Goal: Information Seeking & Learning: Learn about a topic

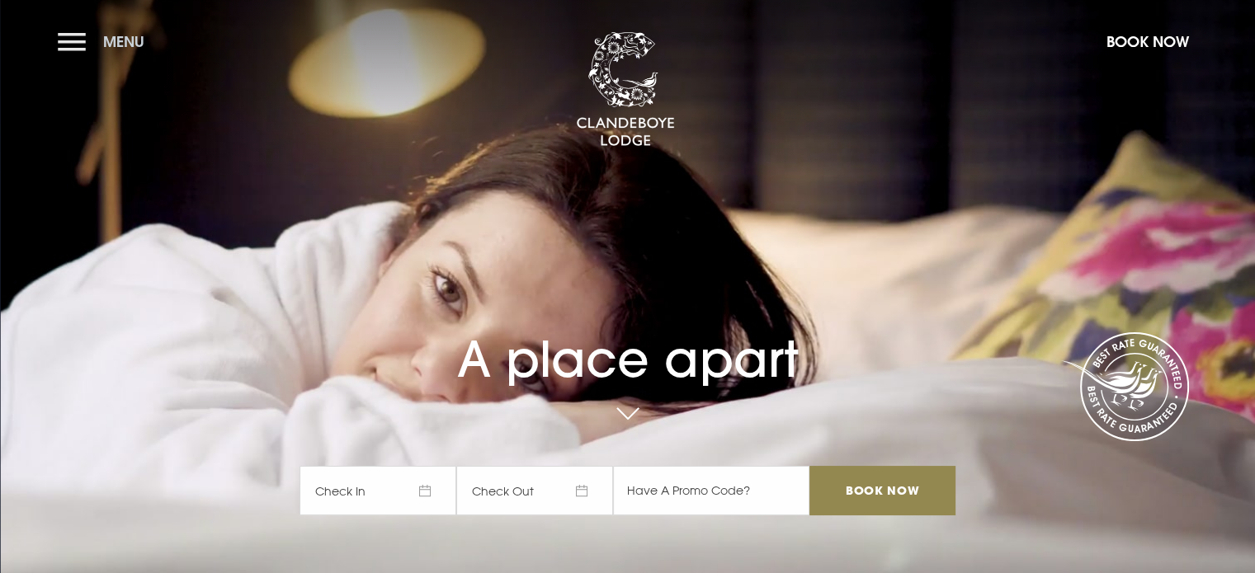
click at [78, 45] on button "Menu" at bounding box center [105, 41] width 95 height 35
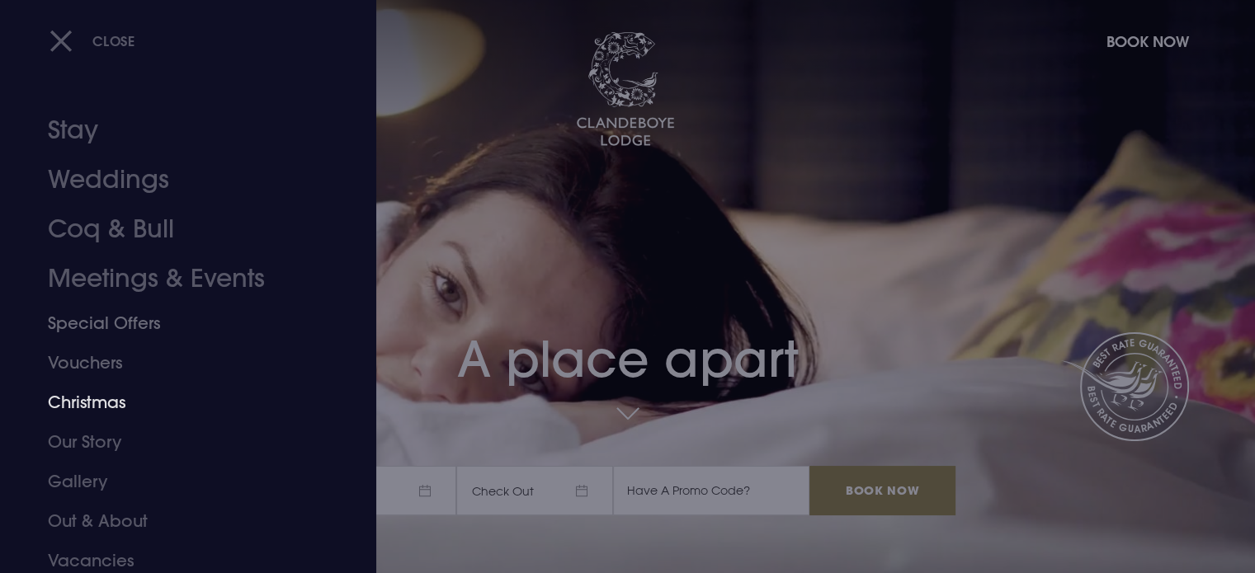
click at [86, 396] on link "Christmas" at bounding box center [178, 403] width 261 height 40
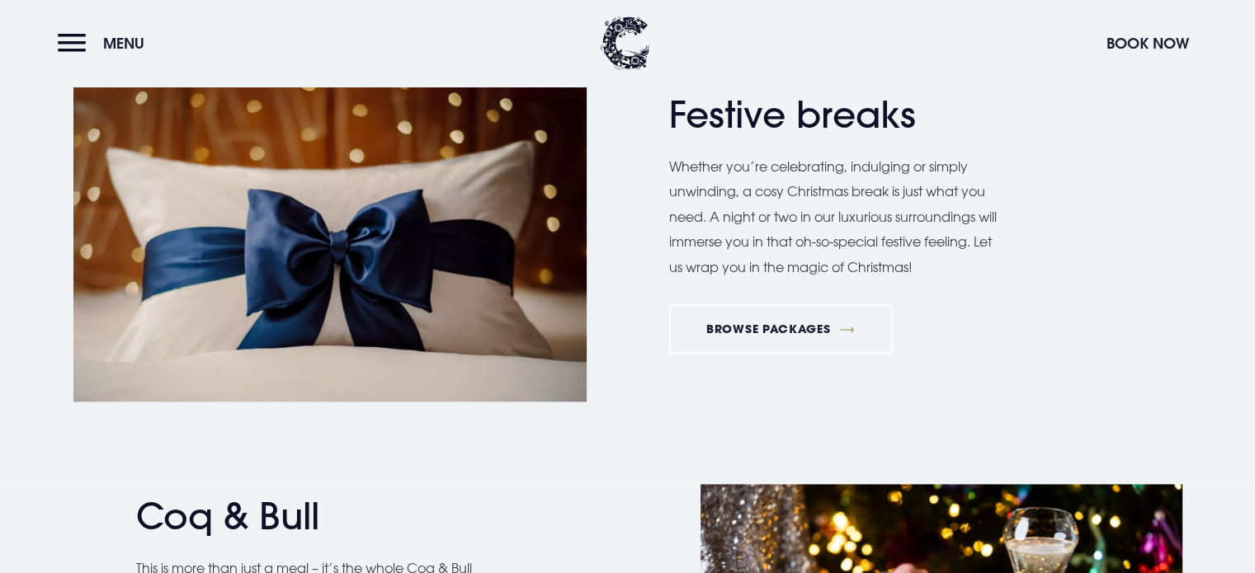
scroll to position [2062, 0]
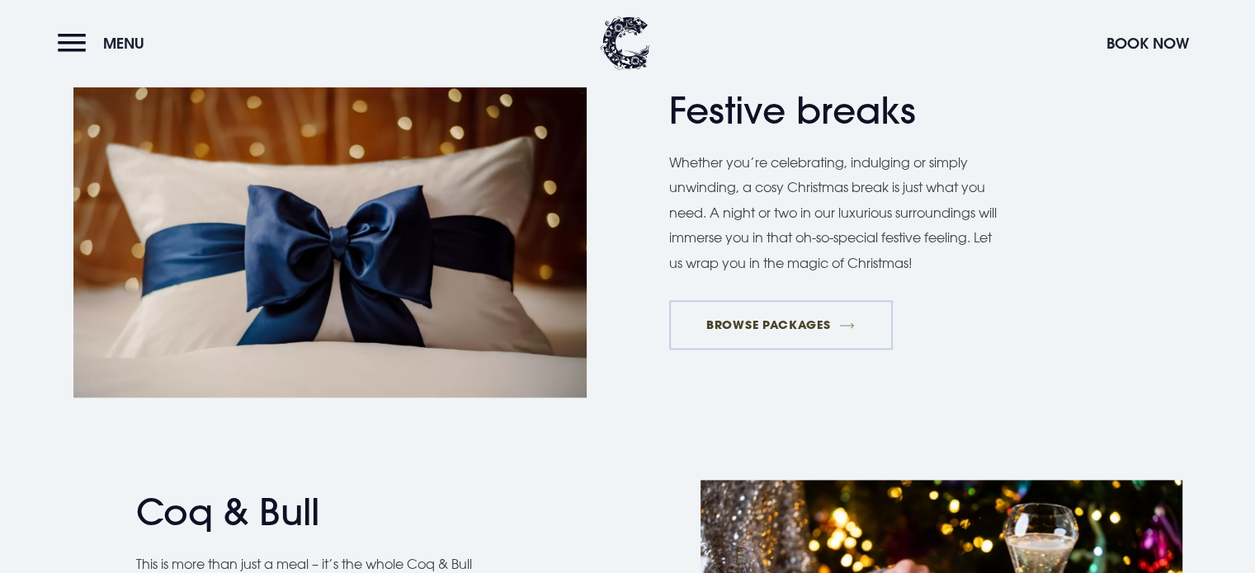
click at [784, 323] on link "BROWSE PACKAGES" at bounding box center [781, 324] width 224 height 49
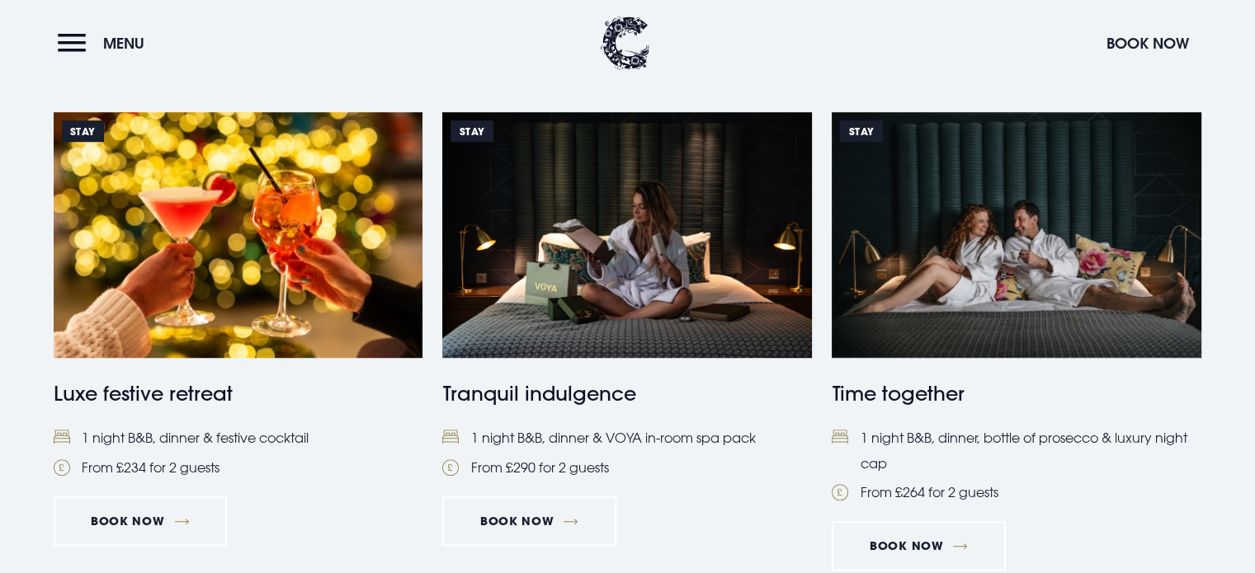
scroll to position [990, 0]
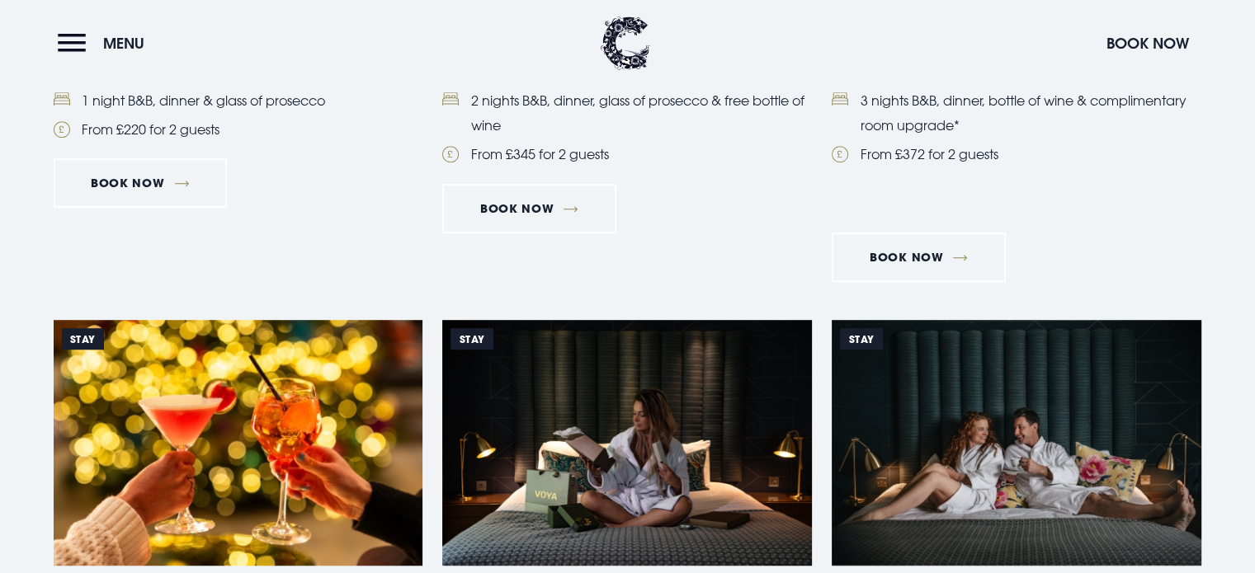
click at [228, 412] on img at bounding box center [239, 443] width 370 height 246
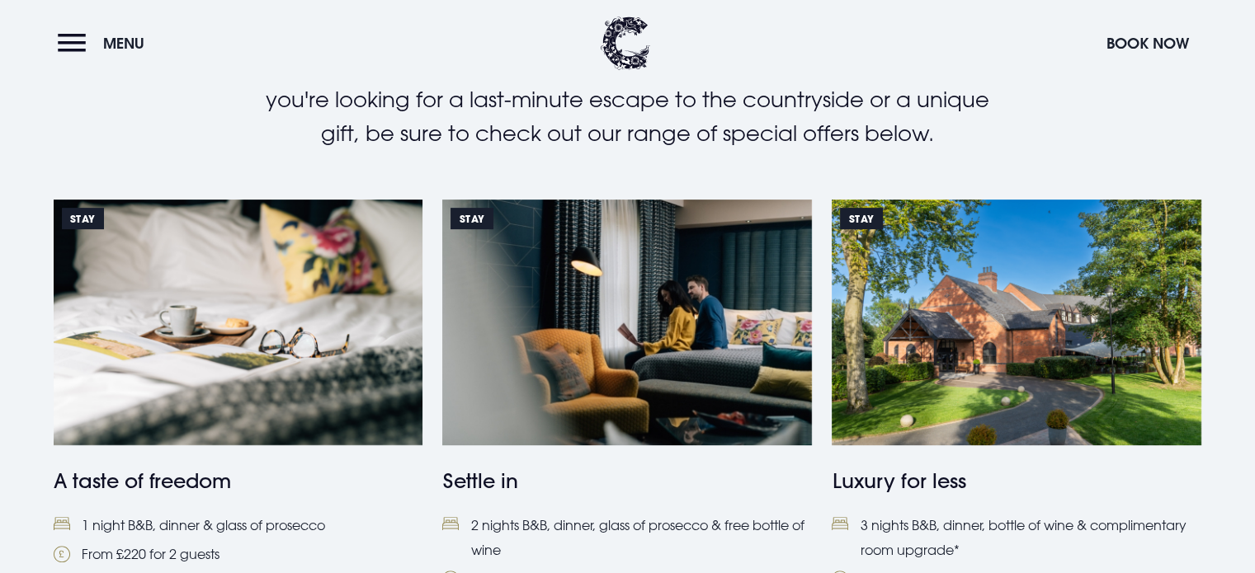
scroll to position [412, 0]
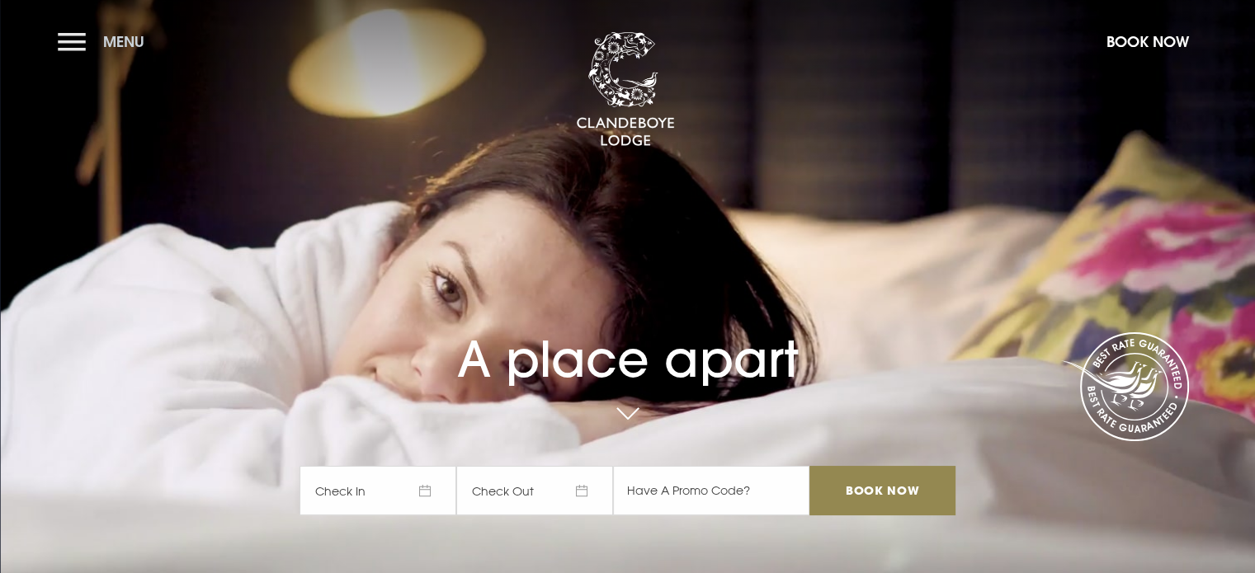
click at [73, 34] on button "Menu" at bounding box center [105, 41] width 95 height 35
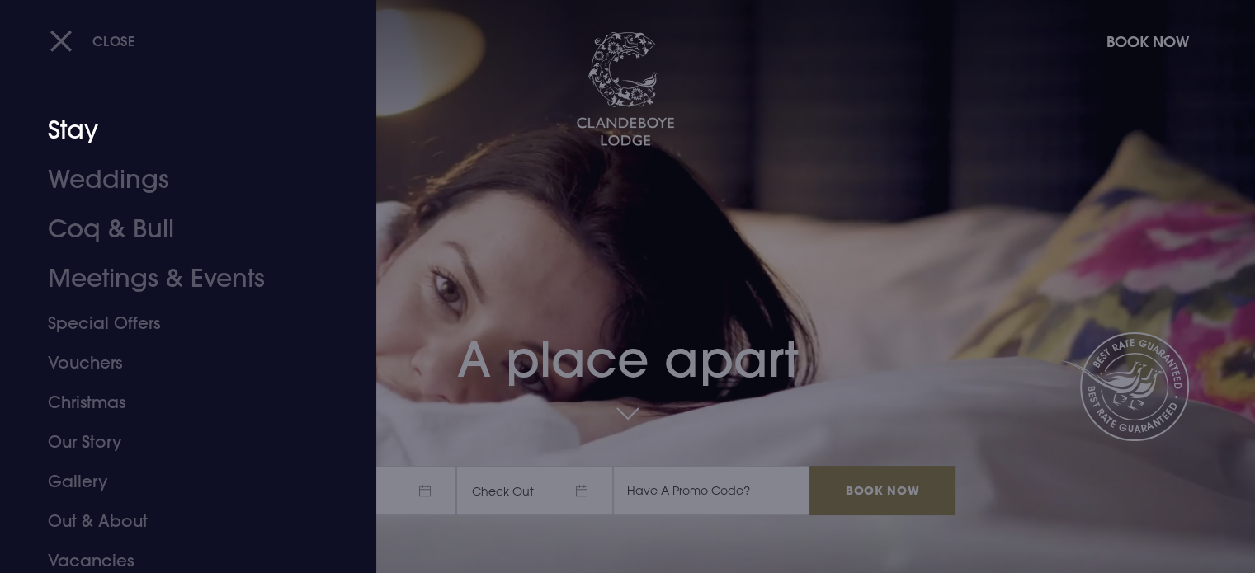
click at [73, 127] on link "Stay" at bounding box center [178, 130] width 261 height 49
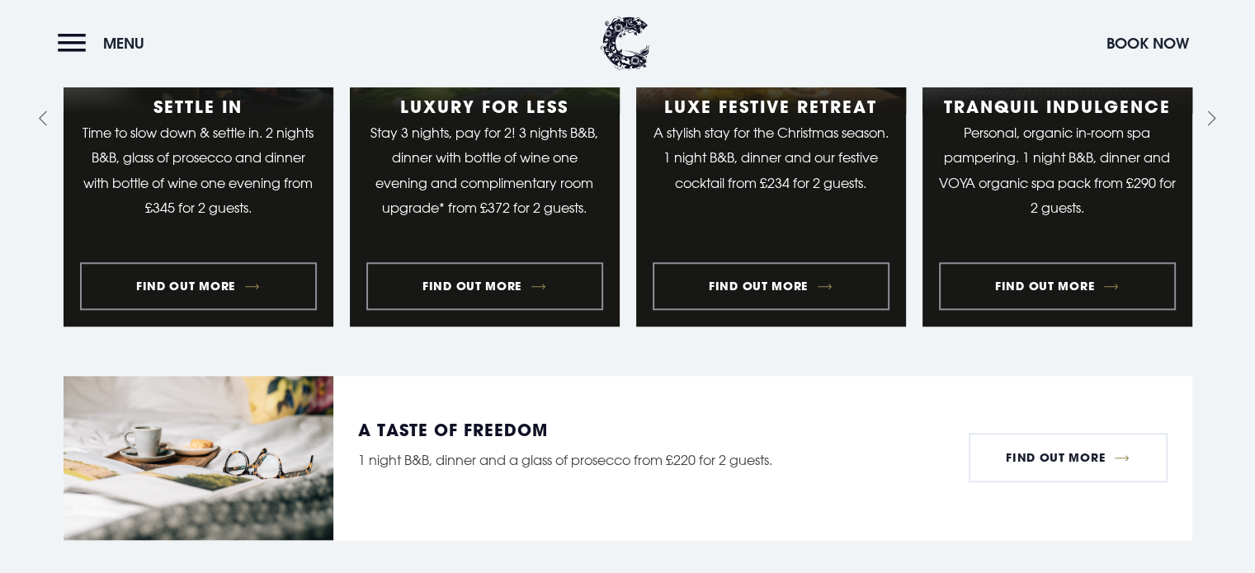
scroll to position [1485, 0]
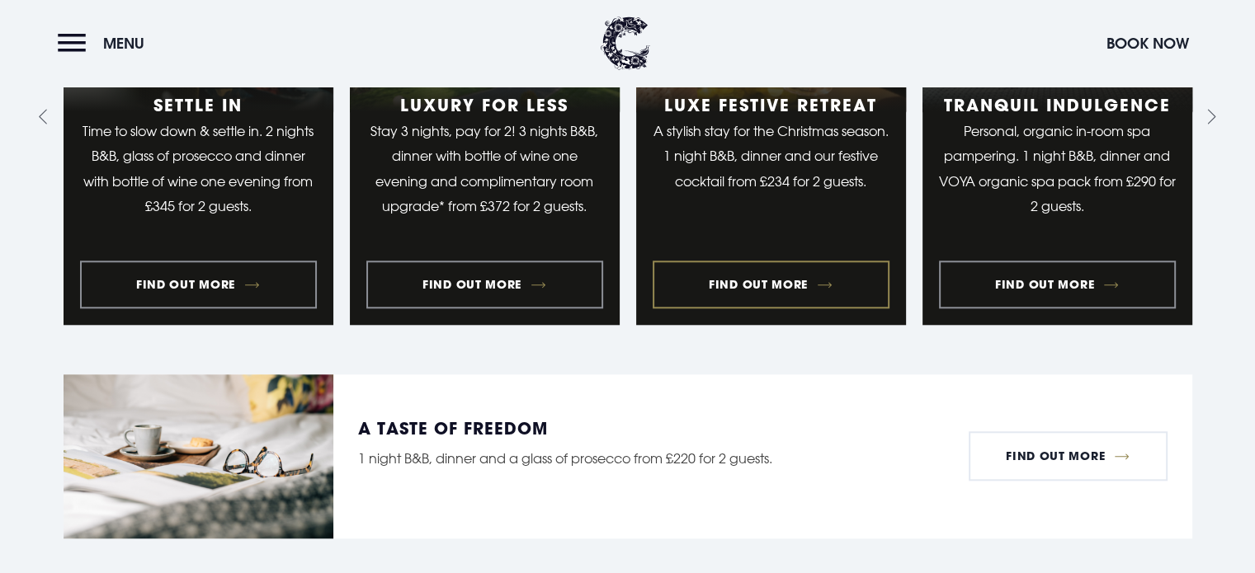
click at [780, 286] on link "3 of 9" at bounding box center [771, 116] width 270 height 417
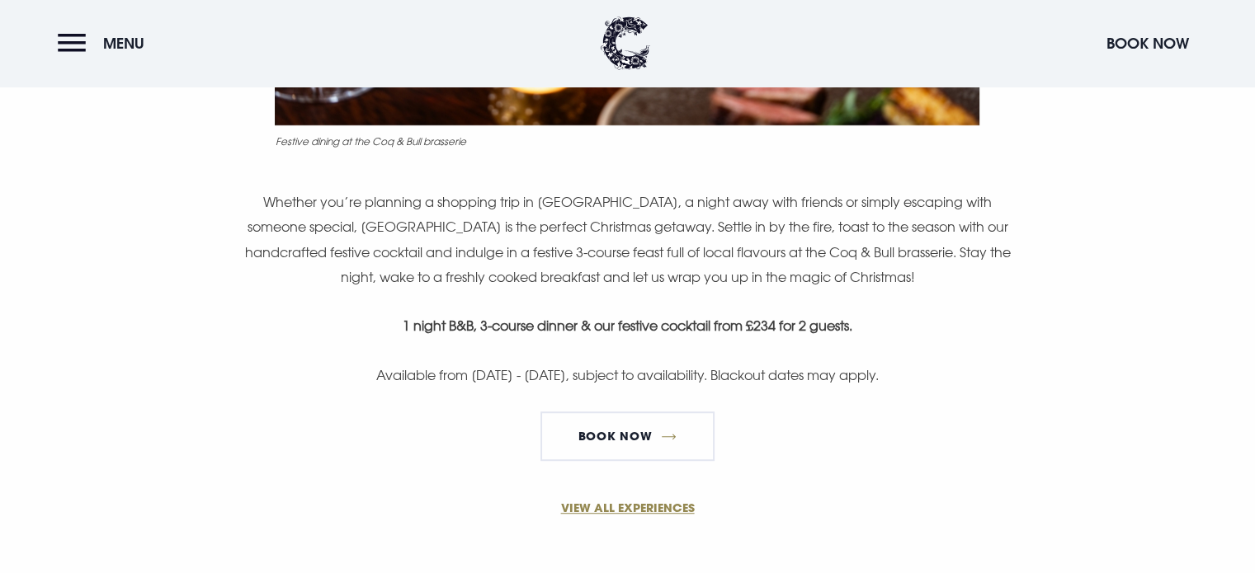
scroll to position [990, 0]
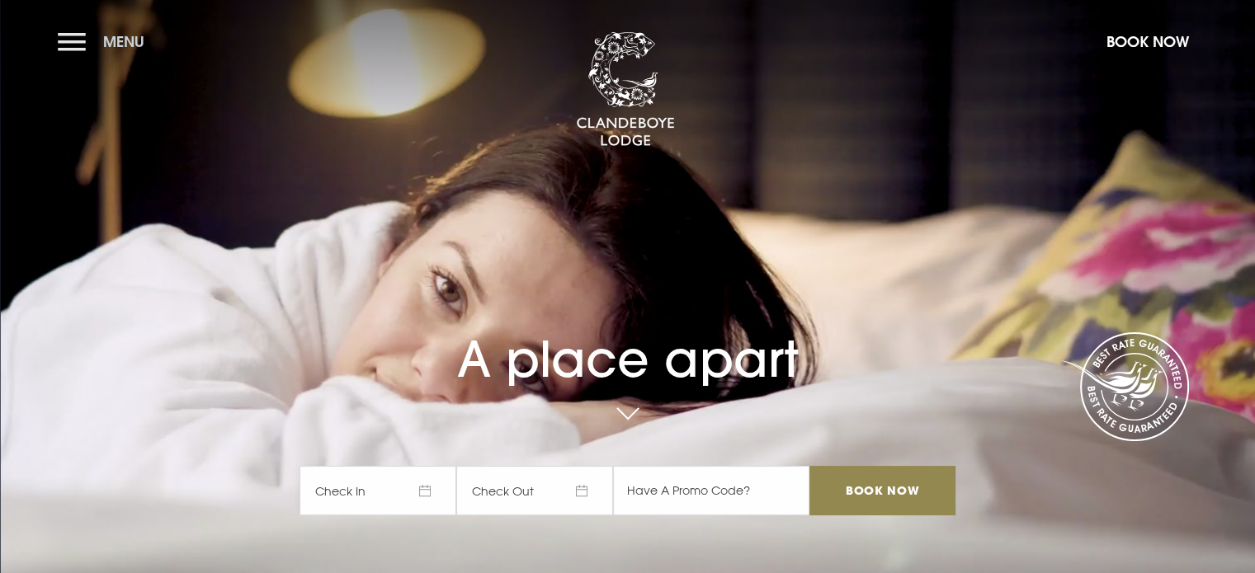
click at [77, 49] on button "Menu" at bounding box center [105, 41] width 95 height 35
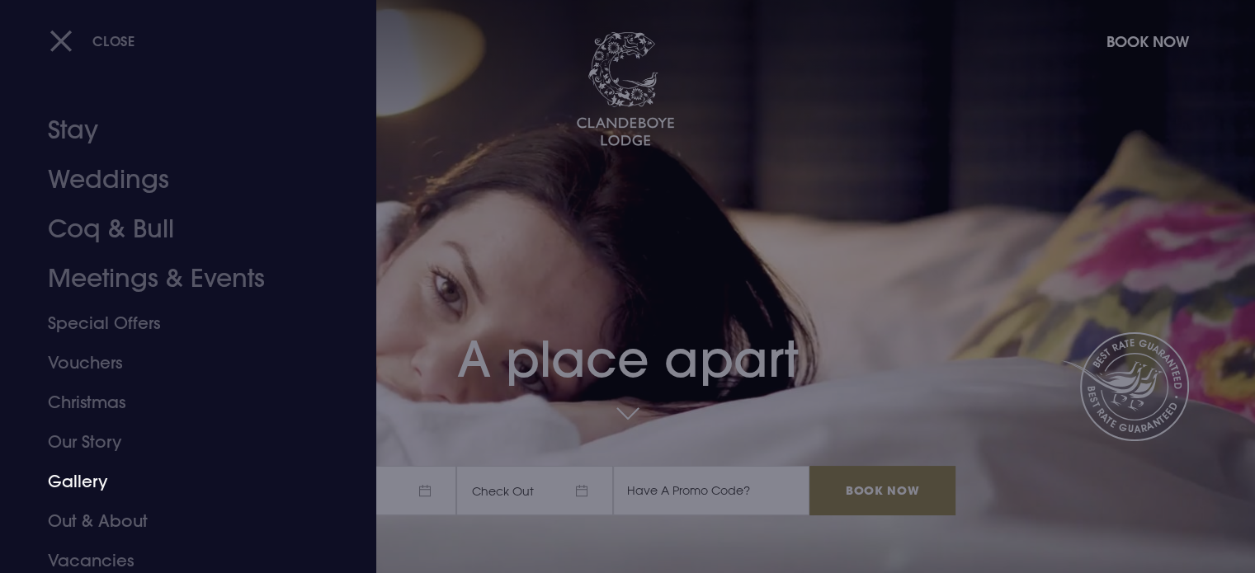
scroll to position [46, 0]
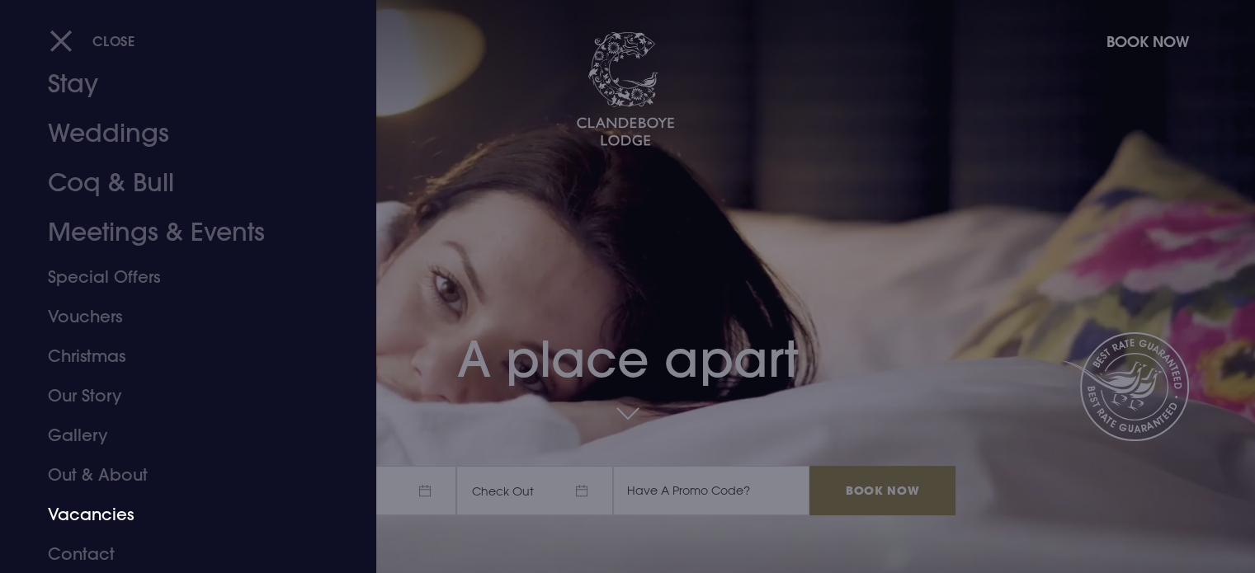
click at [95, 521] on link "Vacancies" at bounding box center [178, 515] width 261 height 40
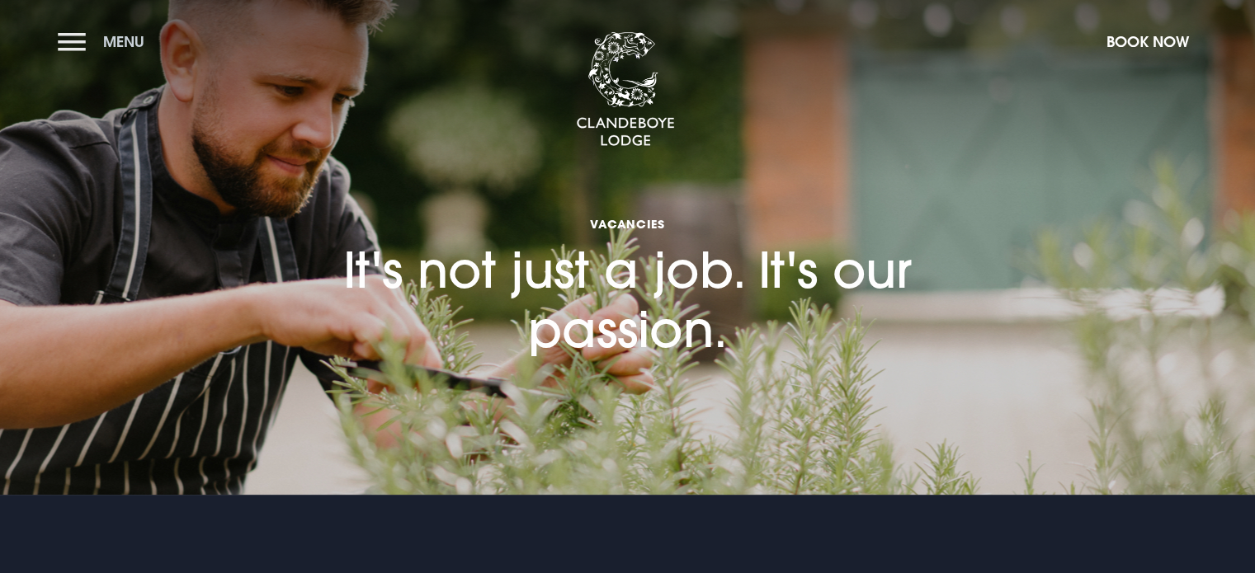
click at [76, 37] on button "Menu" at bounding box center [105, 41] width 95 height 35
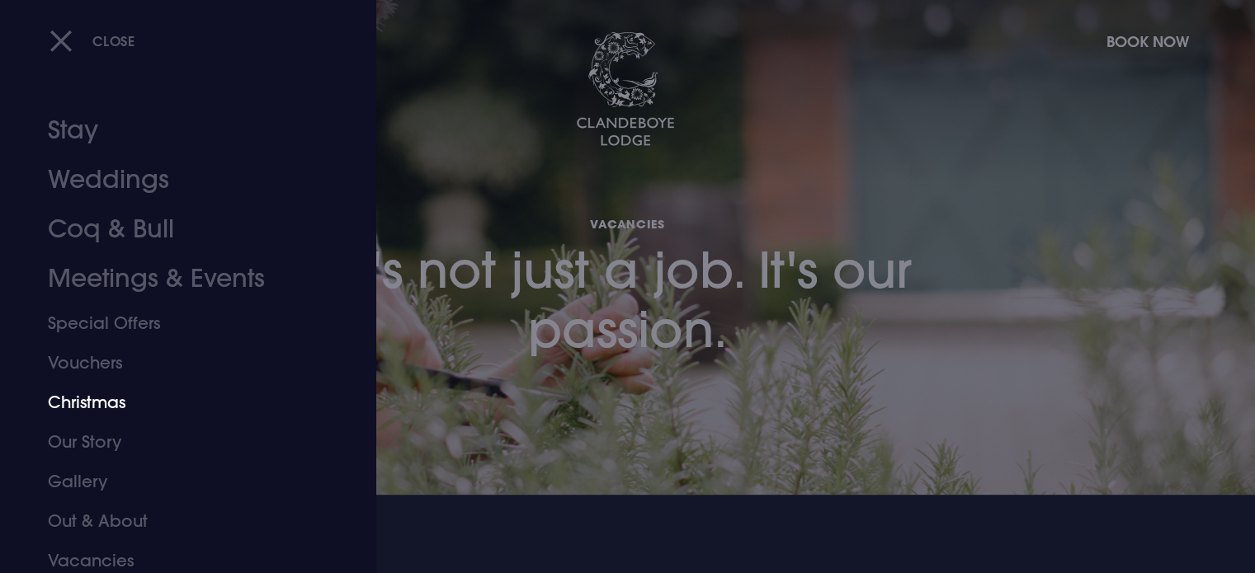
click at [86, 402] on link "Christmas" at bounding box center [178, 403] width 261 height 40
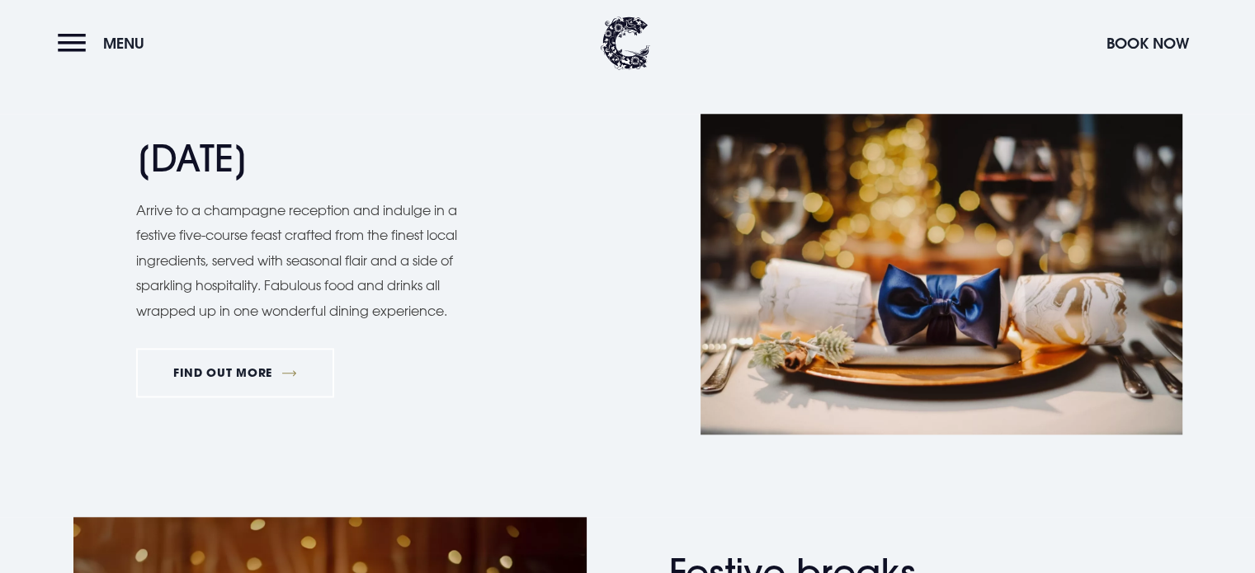
scroll to position [1650, 0]
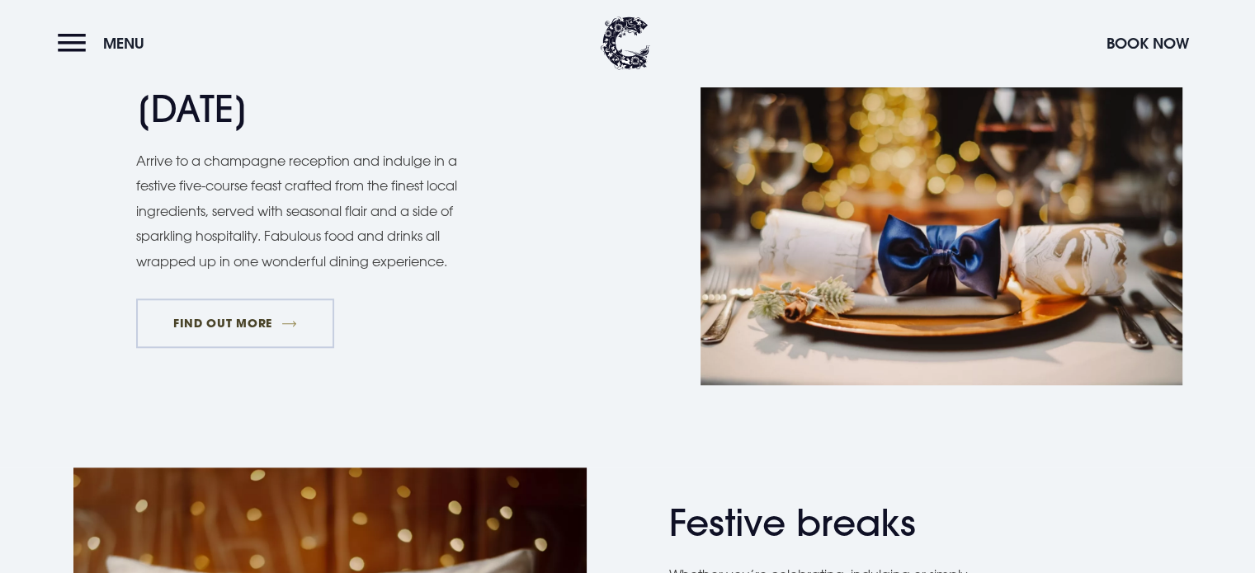
click at [247, 323] on link "FIND OUT MORE" at bounding box center [235, 323] width 199 height 49
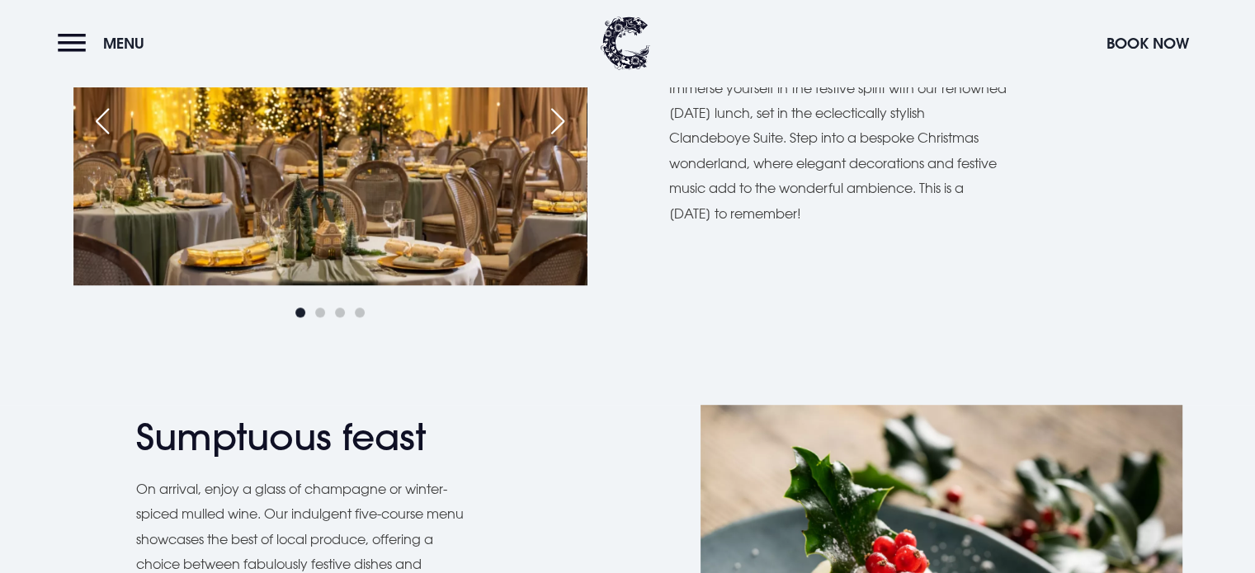
scroll to position [1237, 0]
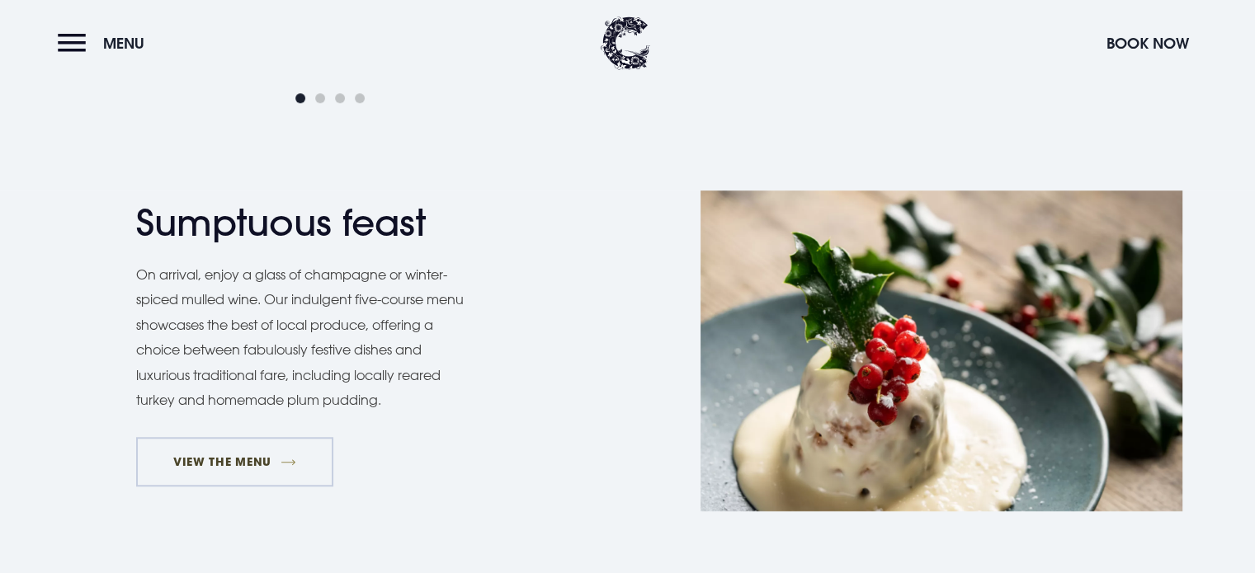
click at [230, 457] on link "VIEW THE MENU" at bounding box center [235, 461] width 198 height 49
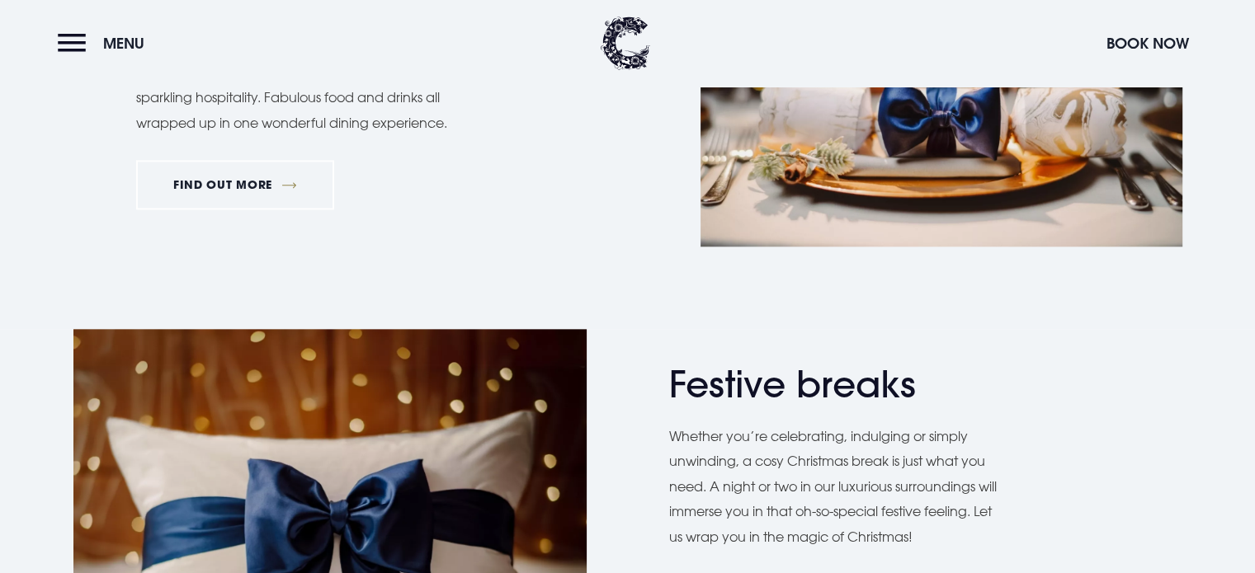
scroll to position [2062, 0]
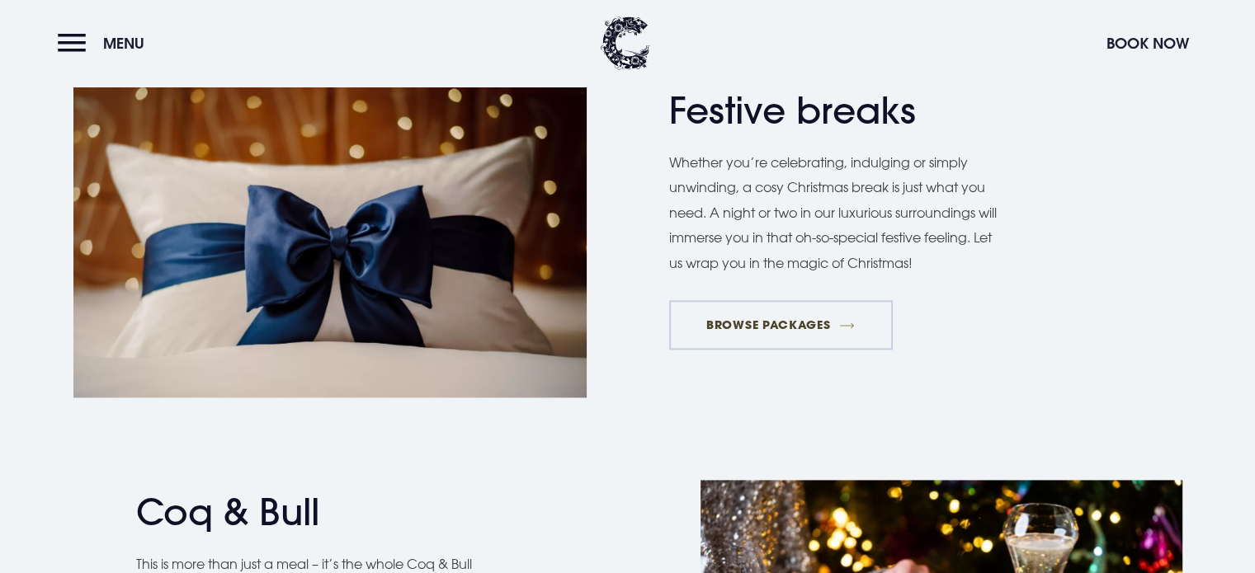
click at [799, 313] on link "BROWSE PACKAGES" at bounding box center [781, 324] width 224 height 49
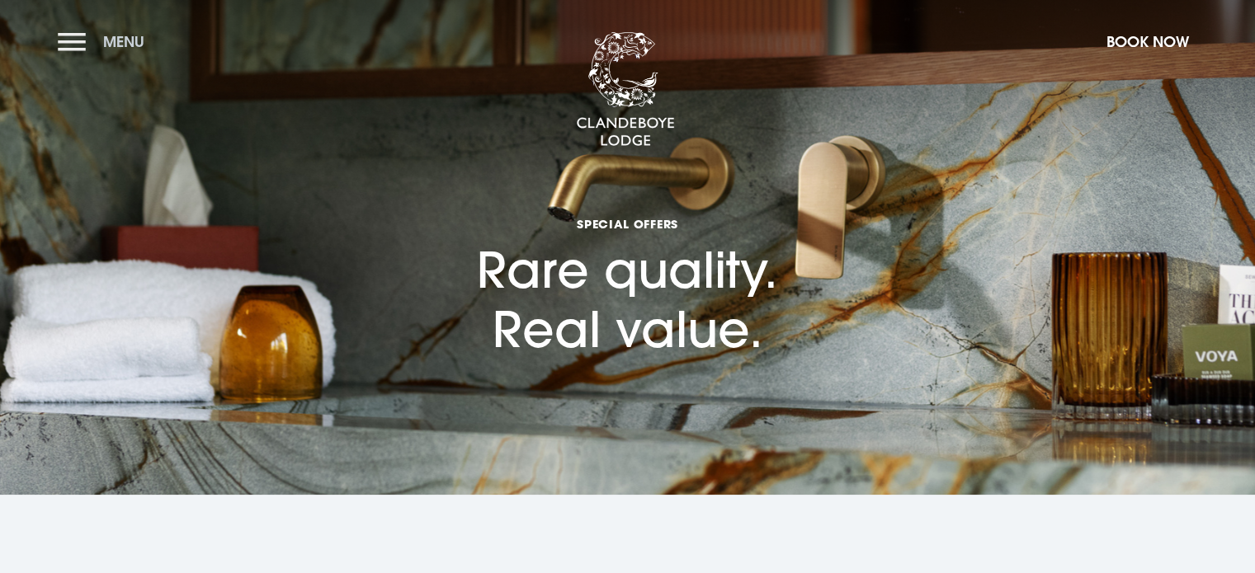
click at [76, 30] on button "Menu" at bounding box center [105, 41] width 95 height 35
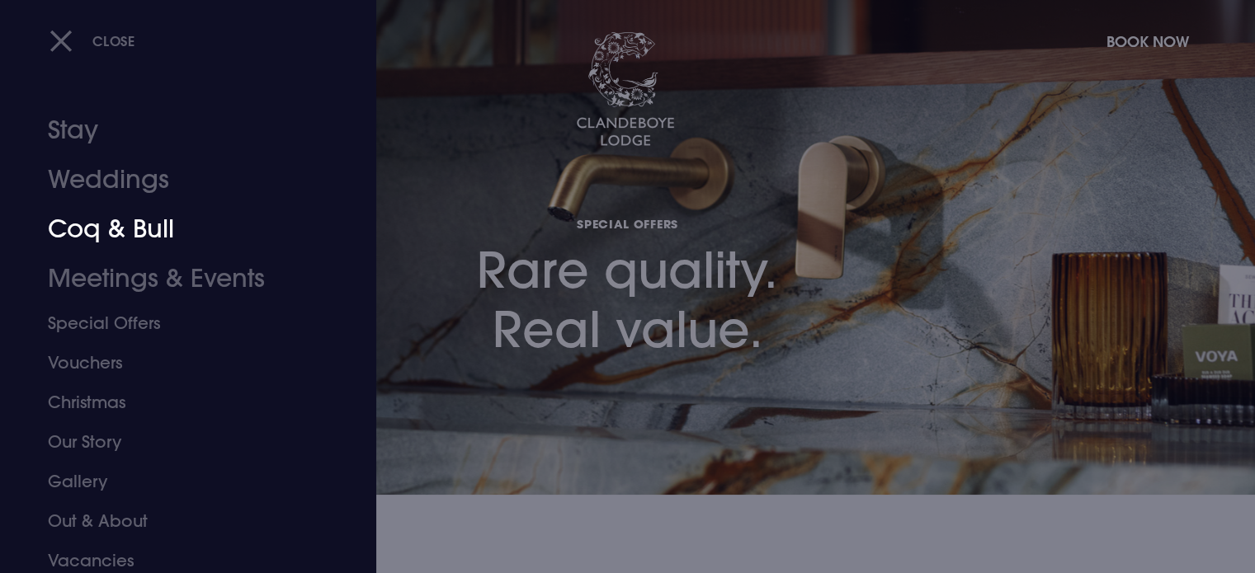
click at [83, 225] on link "Coq & Bull" at bounding box center [178, 229] width 261 height 49
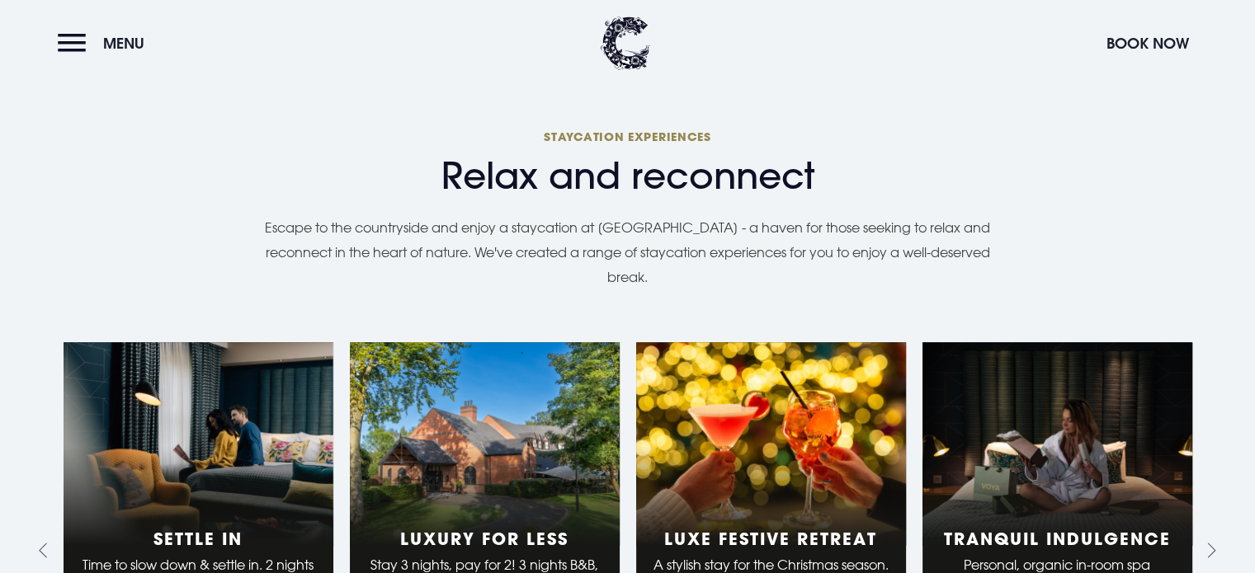
scroll to position [1650, 0]
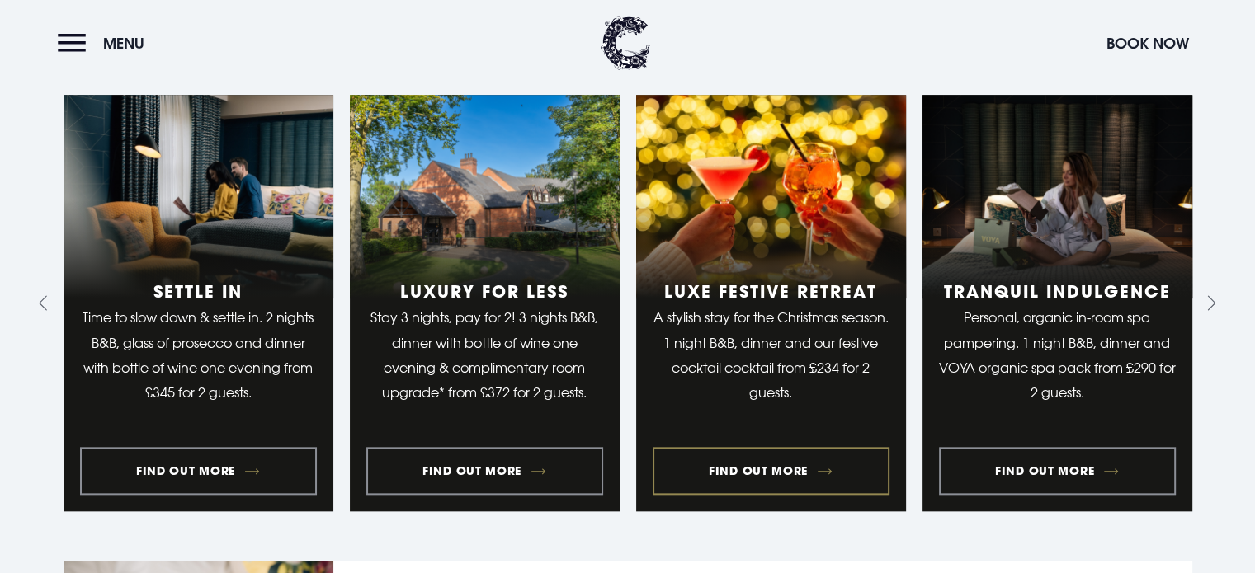
click at [791, 430] on link "3 of 9" at bounding box center [771, 303] width 270 height 417
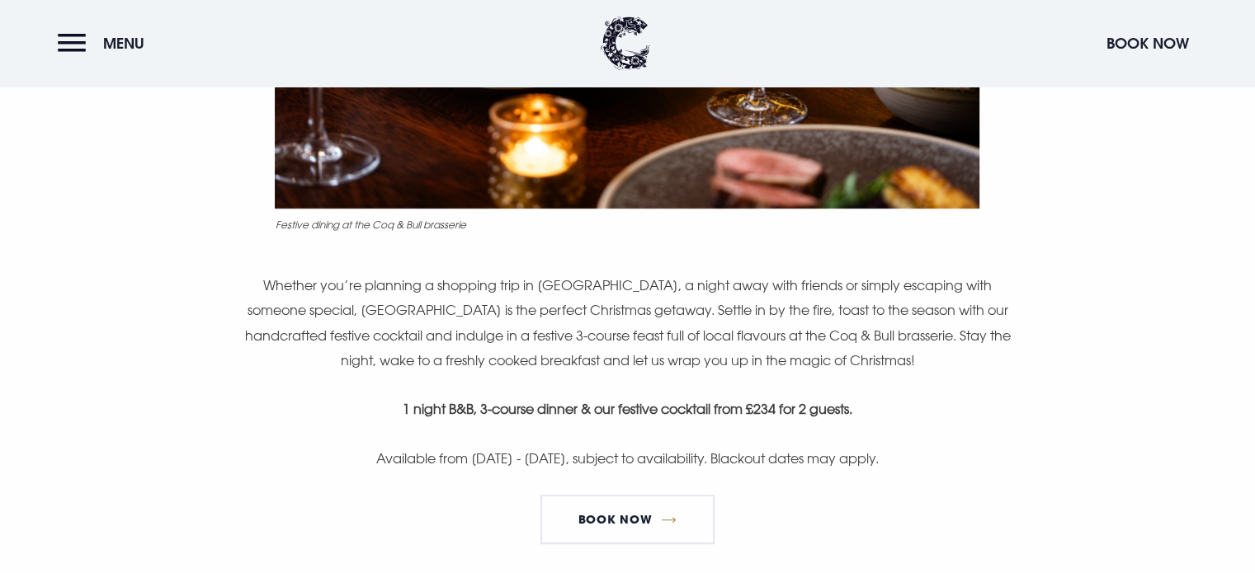
scroll to position [907, 0]
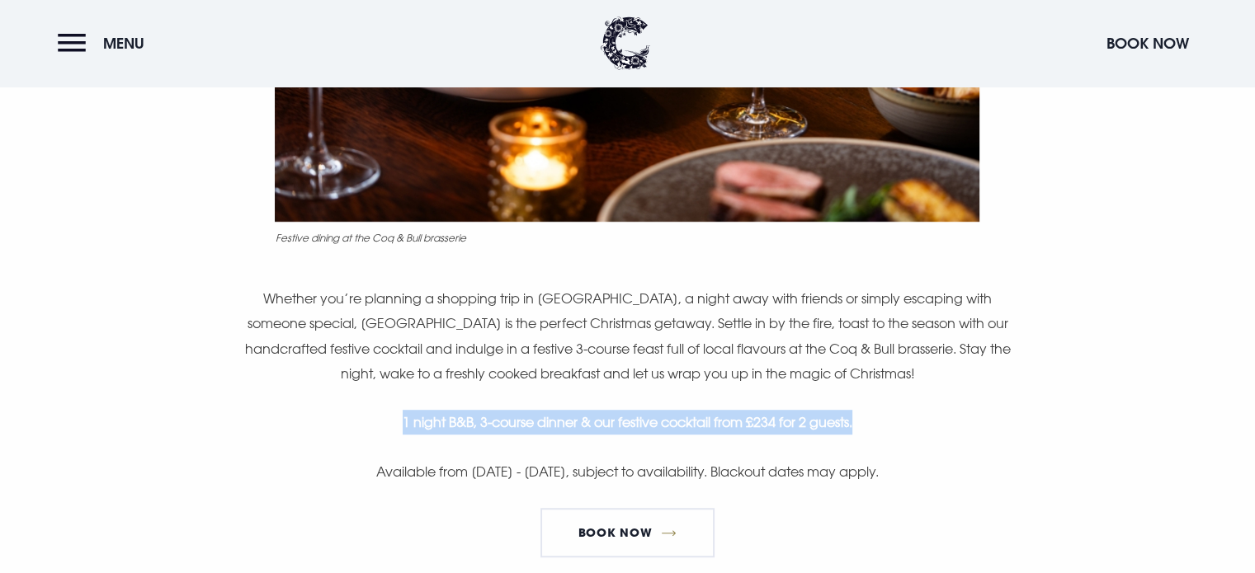
drag, startPoint x: 856, startPoint y: 422, endPoint x: 398, endPoint y: 426, distance: 457.8
click at [403, 426] on strong "1 night B&B, 3-course dinner & our festive cocktail from £234 for 2 guests." at bounding box center [628, 422] width 450 height 16
copy strong "1 night B&B, 3-course dinner & our festive cocktail from £234 for 2 guests."
drag, startPoint x: 966, startPoint y: 476, endPoint x: 659, endPoint y: 465, distance: 307.1
click at [659, 465] on p "Available from 24th November - 31st December 2025, subject to availability. Bla…" at bounding box center [626, 471] width 785 height 25
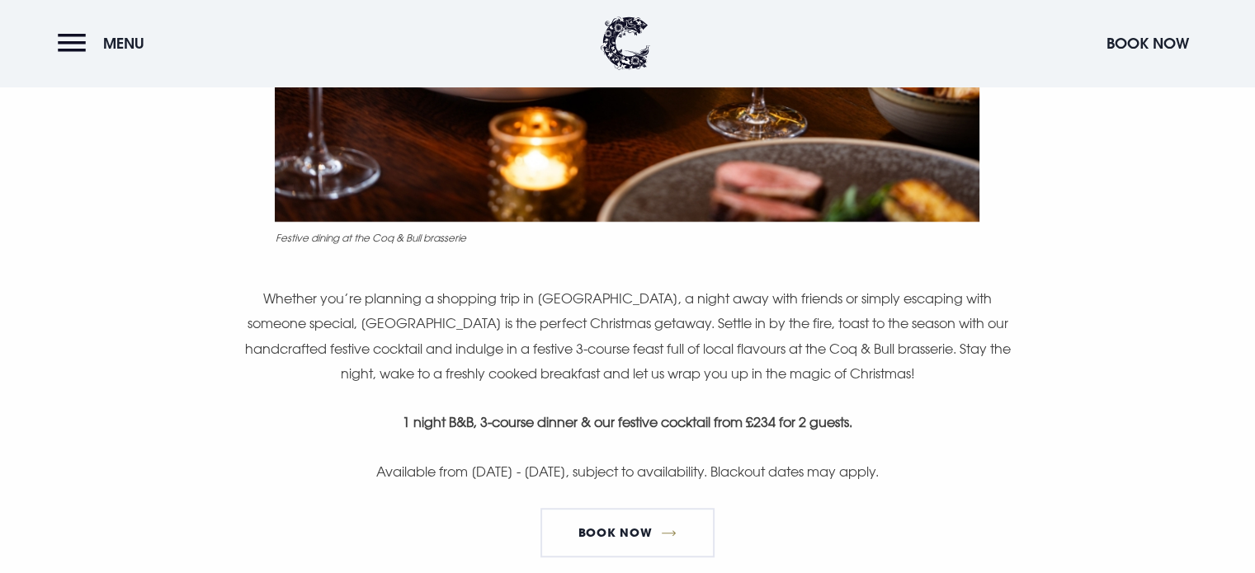
click at [844, 521] on div "A stylish stay for the season. Festive dining at the Coq & Bull brasserie Wheth…" at bounding box center [627, 120] width 954 height 901
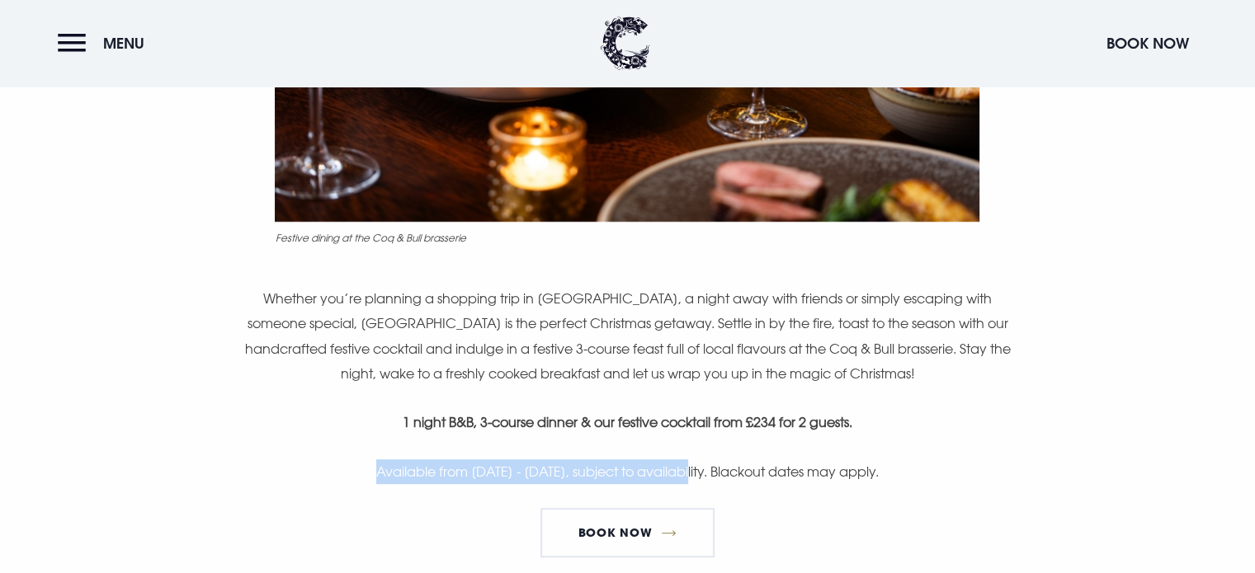
drag, startPoint x: 643, startPoint y: 471, endPoint x: 300, endPoint y: 469, distance: 343.2
click at [300, 469] on p "Available from 24th November - 31st December 2025, subject to availability. Bla…" at bounding box center [626, 471] width 785 height 25
copy p "Available from 24th November - 31st December 2025,"
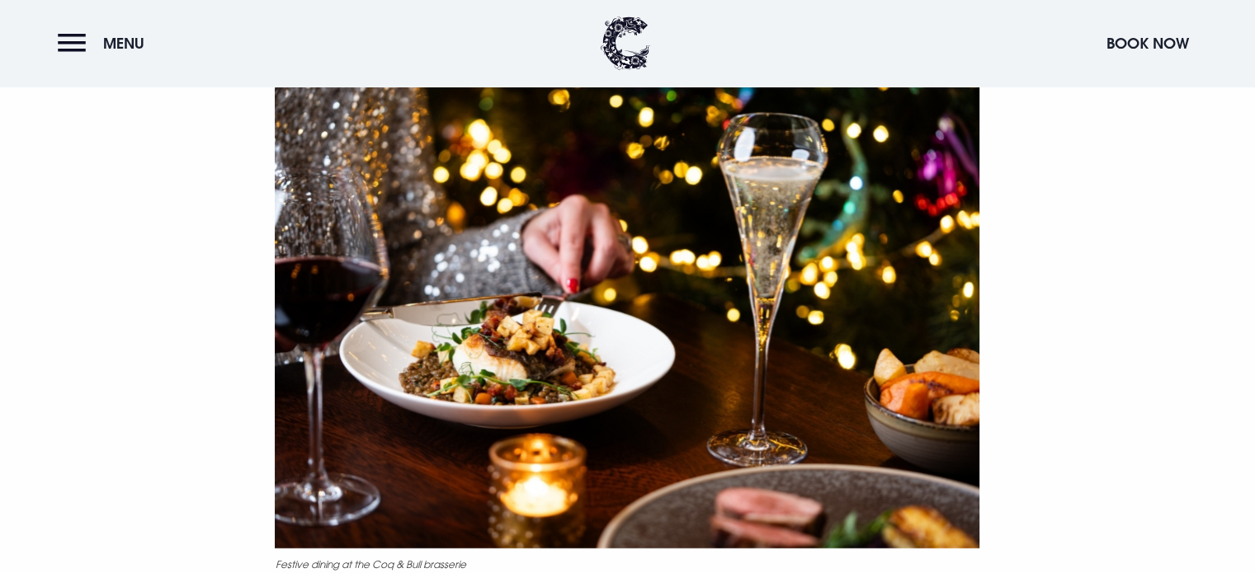
scroll to position [577, 0]
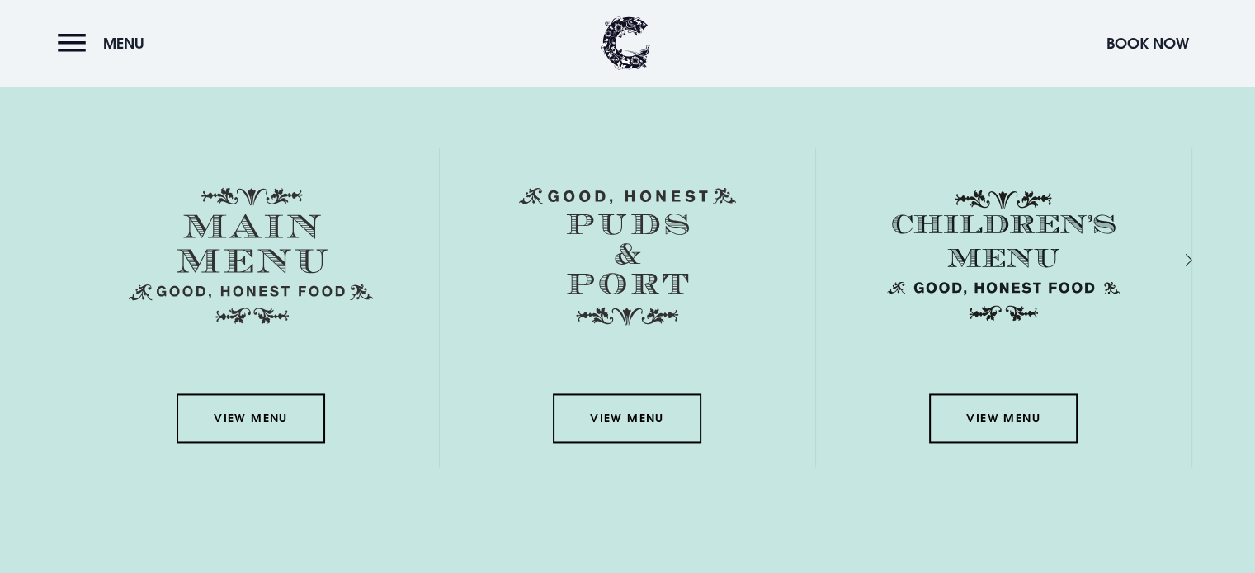
scroll to position [2392, 0]
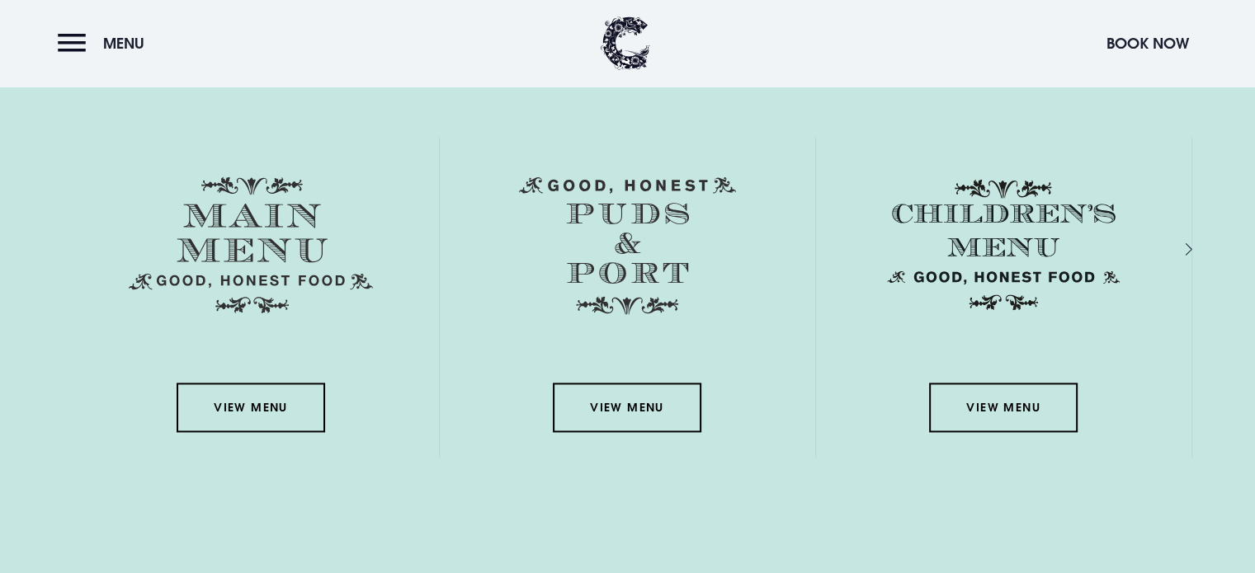
click at [1179, 245] on div "Next slide" at bounding box center [1171, 250] width 16 height 24
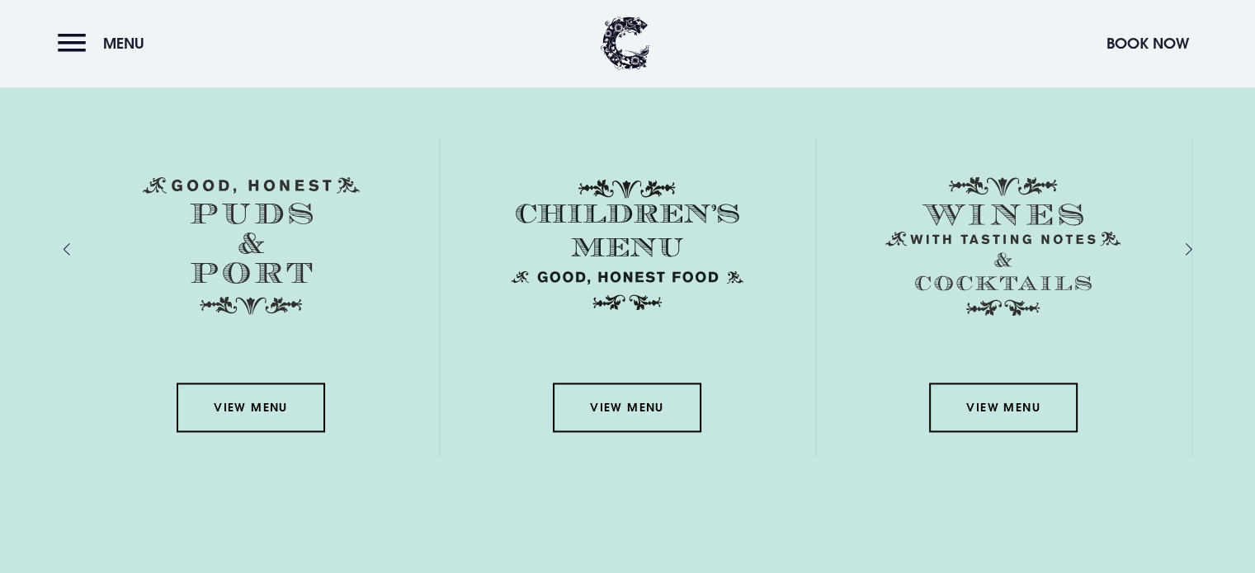
click at [1179, 245] on div "Next slide" at bounding box center [1171, 250] width 16 height 24
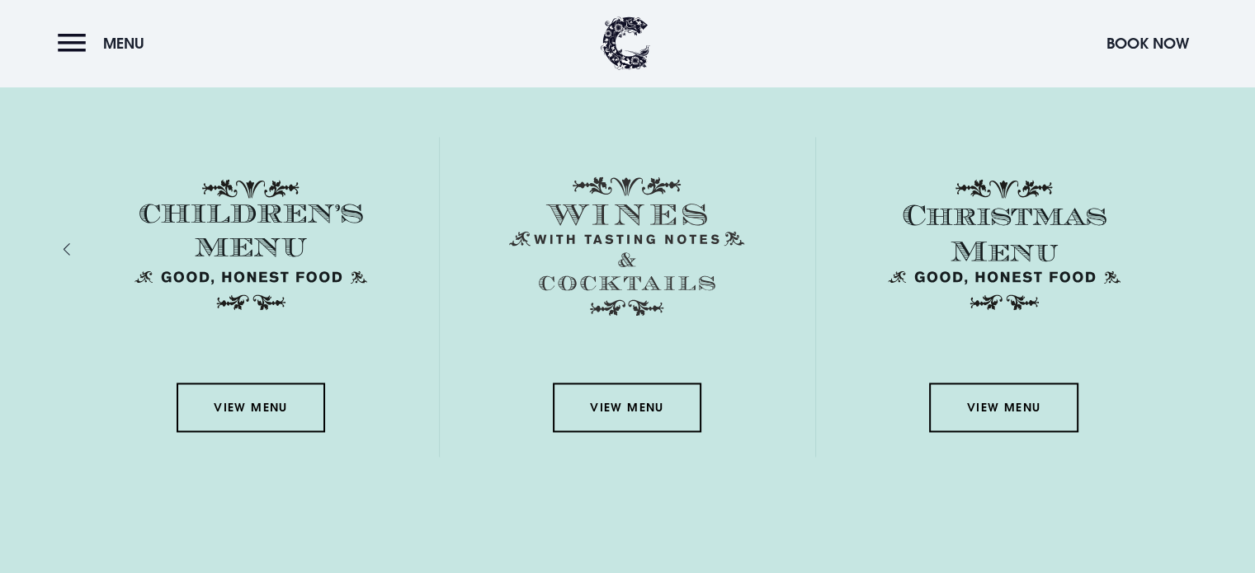
click at [76, 244] on div "Previous slide" at bounding box center [84, 250] width 16 height 24
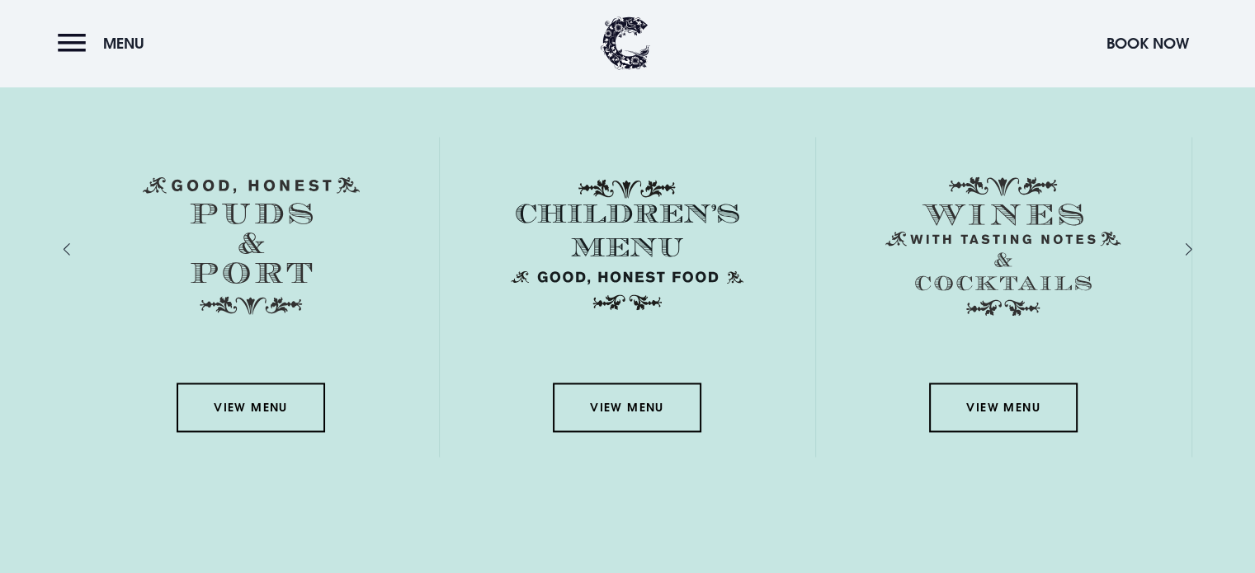
click at [76, 244] on div "Previous slide" at bounding box center [84, 250] width 16 height 24
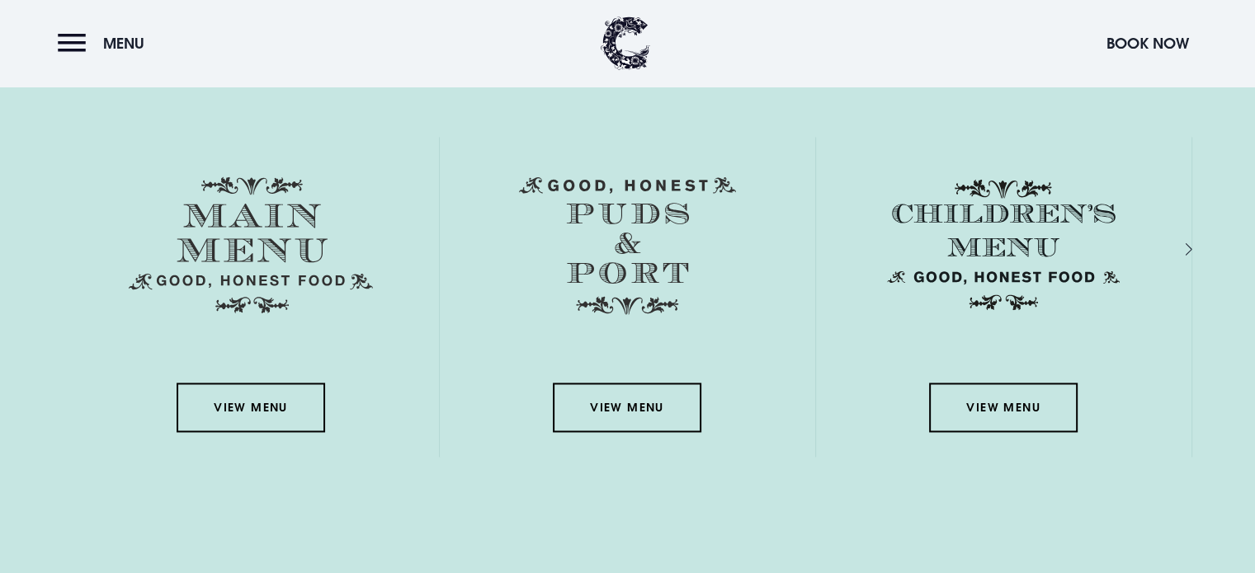
click at [67, 244] on div "View Menu" at bounding box center [251, 297] width 375 height 320
click at [1179, 246] on div "Next slide" at bounding box center [1171, 250] width 16 height 24
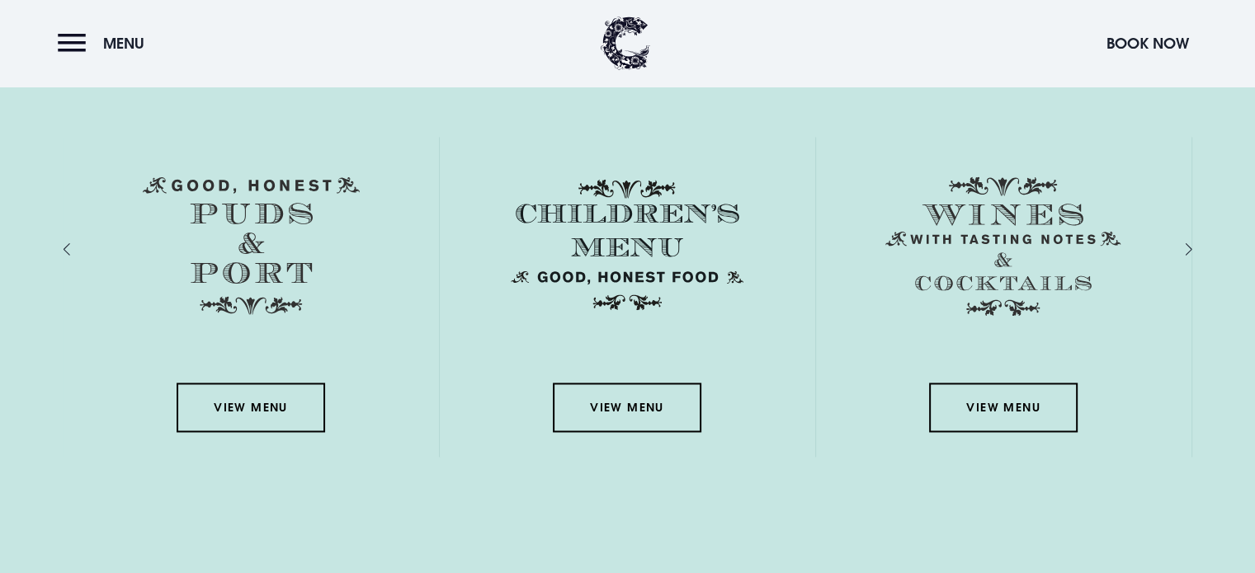
click at [1179, 246] on div "Next slide" at bounding box center [1171, 250] width 16 height 24
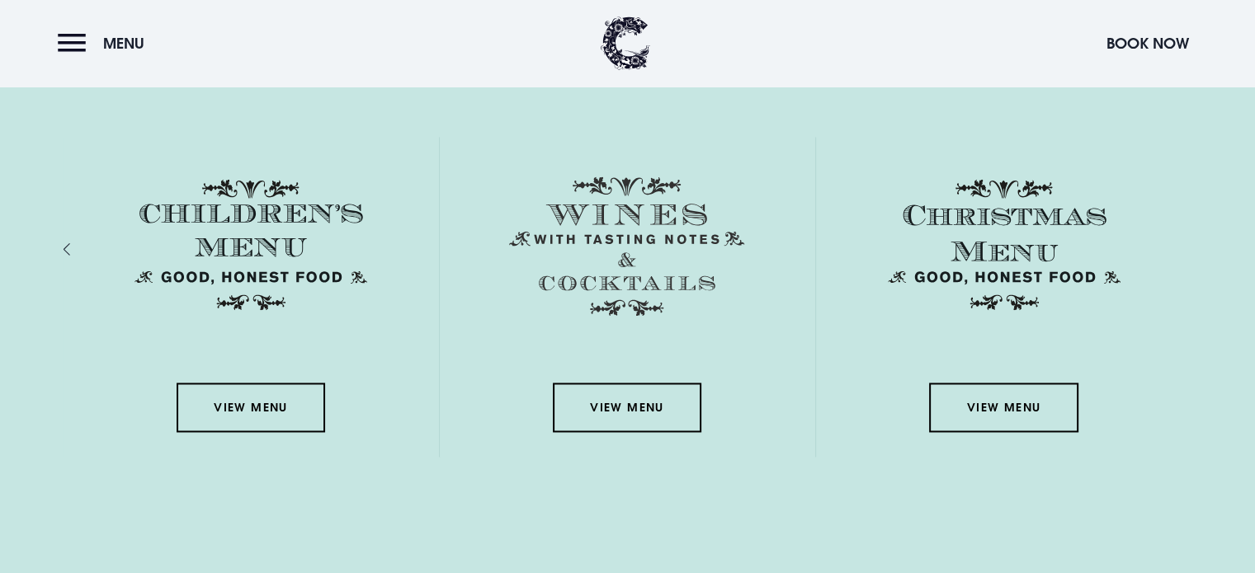
click at [1187, 246] on div "View Menu" at bounding box center [1004, 297] width 376 height 320
click at [76, 245] on div "Previous slide" at bounding box center [84, 250] width 16 height 24
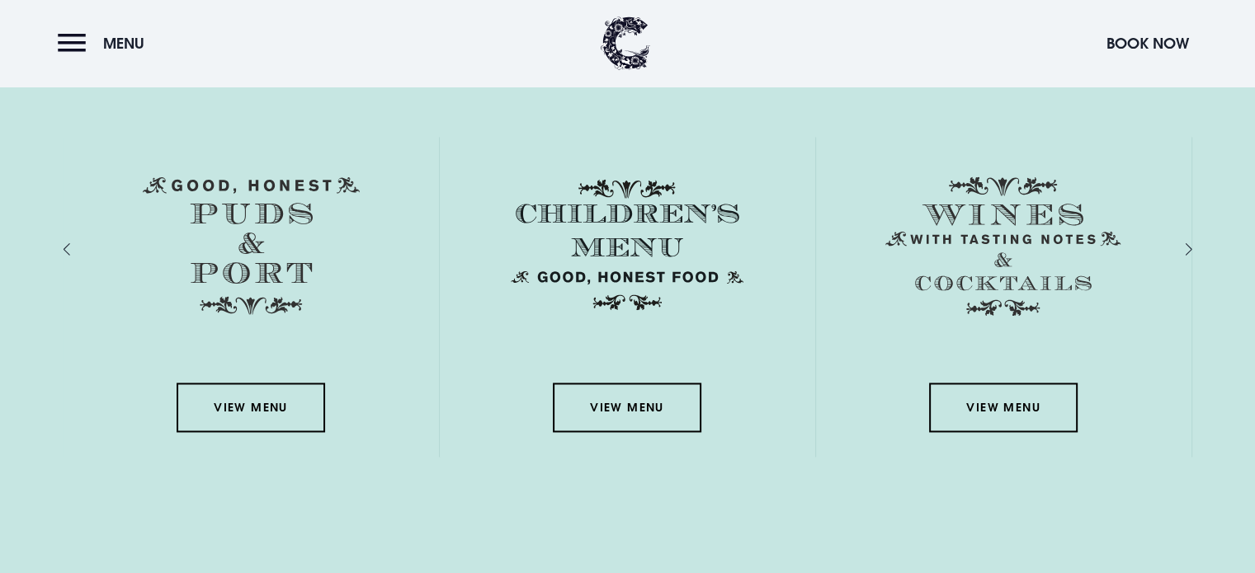
click at [76, 245] on div "Previous slide" at bounding box center [84, 250] width 16 height 24
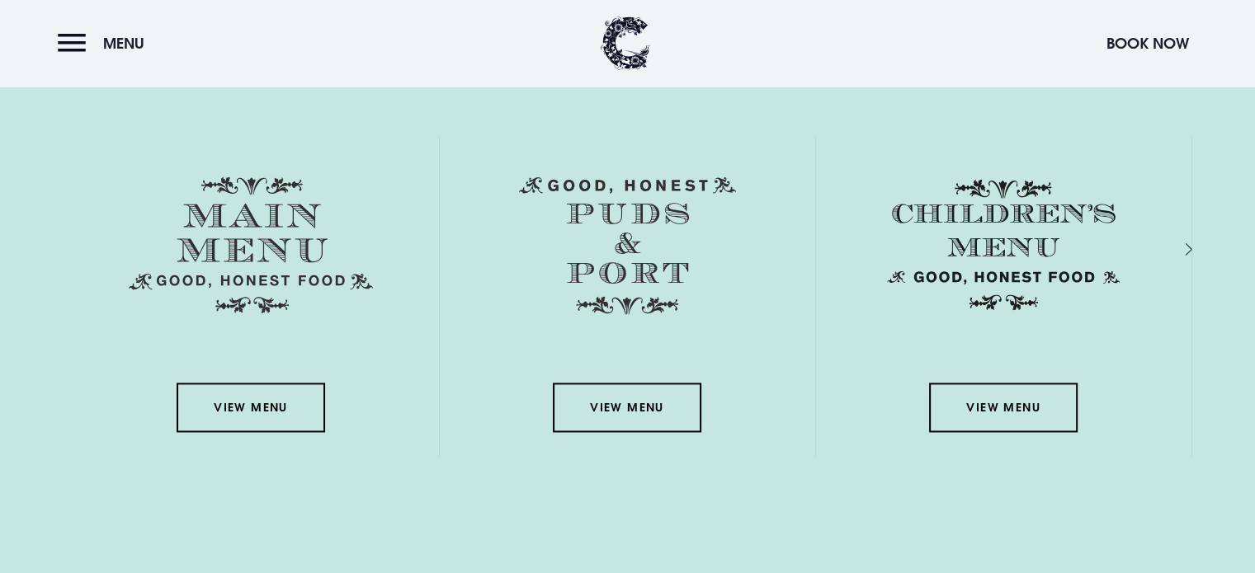
click at [67, 245] on div "View Menu" at bounding box center [251, 297] width 375 height 320
click at [1179, 245] on div "Next slide" at bounding box center [1171, 250] width 16 height 24
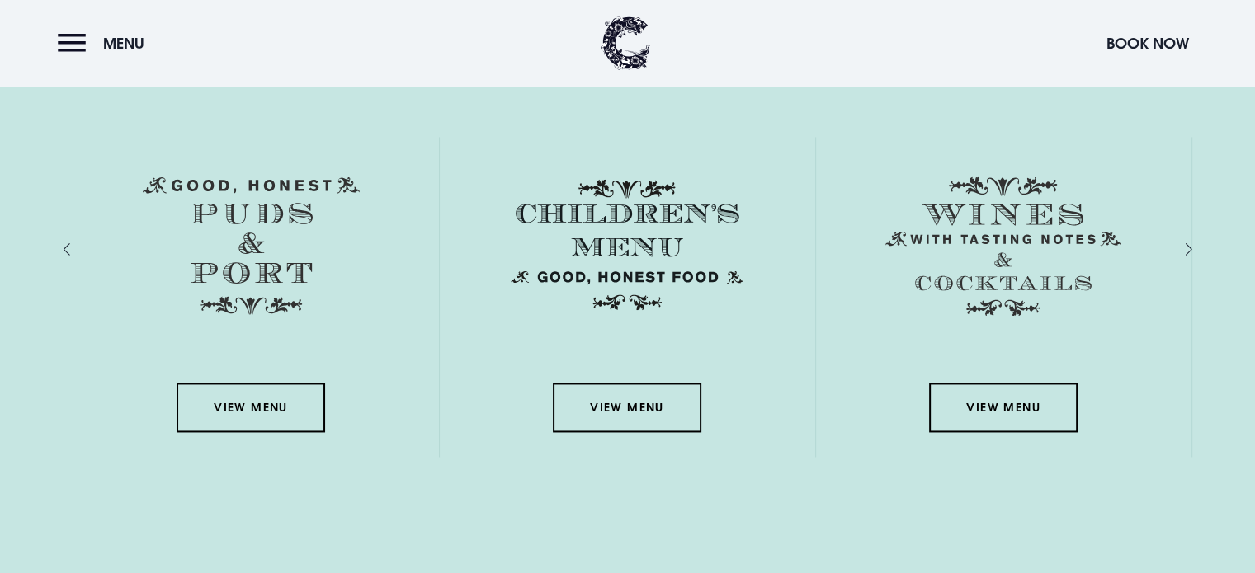
click at [1179, 245] on div "Next slide" at bounding box center [1171, 250] width 16 height 24
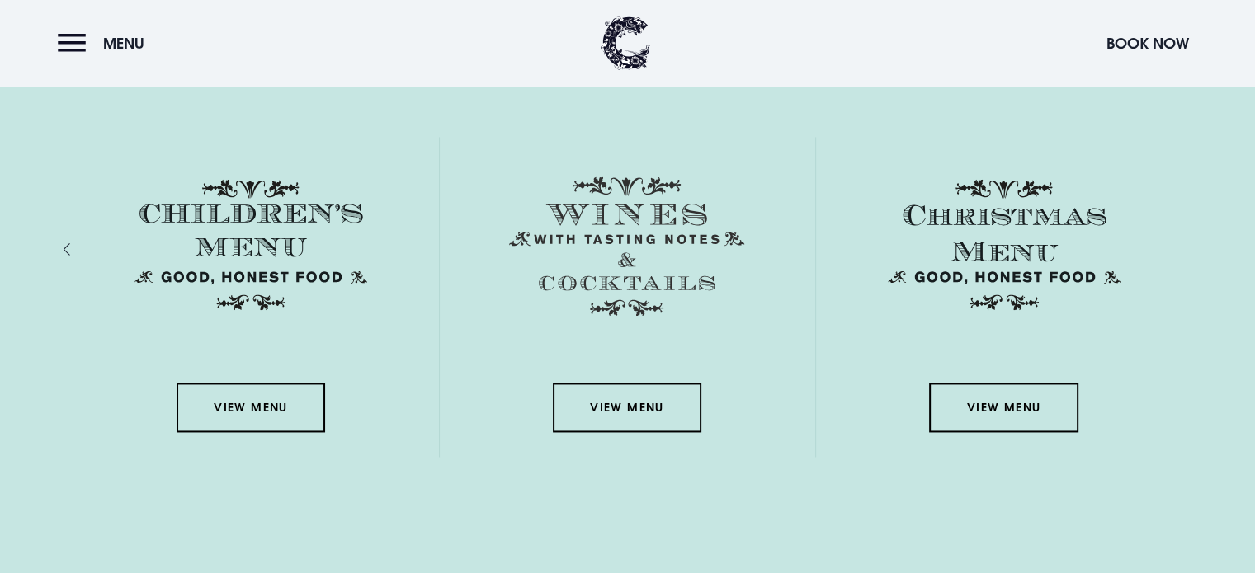
click at [61, 238] on div "Menus View Menu View Menu View Menu View Menu View Menu" at bounding box center [628, 267] width 1168 height 464
click at [62, 243] on div "Menus View Menu View Menu View Menu View Menu View Menu" at bounding box center [628, 267] width 1168 height 464
click at [76, 245] on div "Previous slide" at bounding box center [84, 250] width 16 height 24
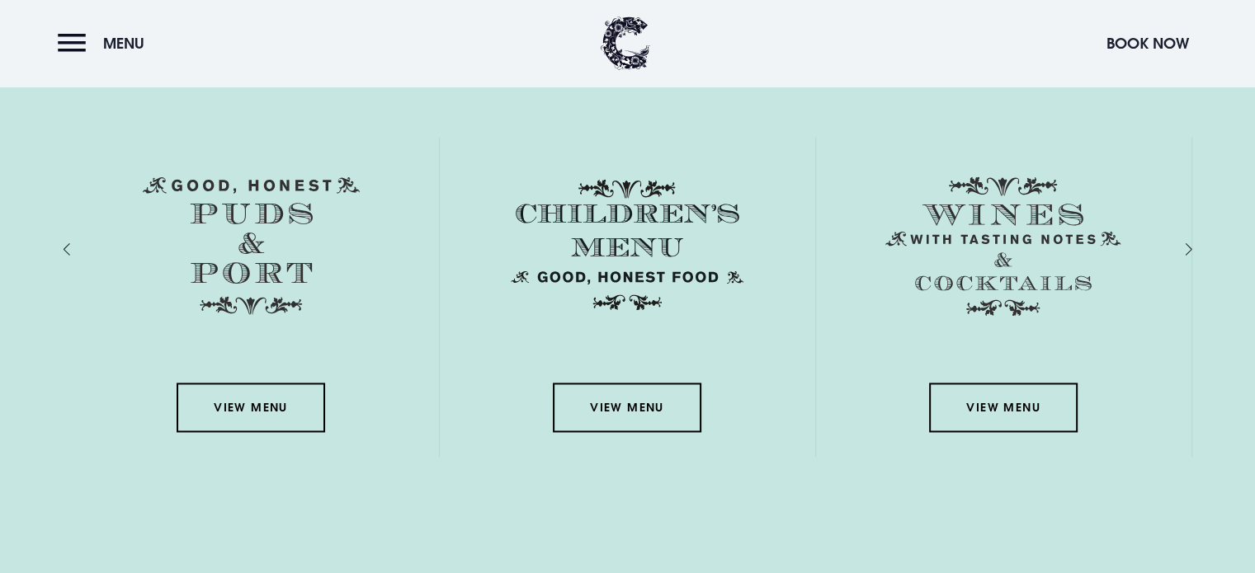
click at [76, 245] on div "Previous slide" at bounding box center [84, 250] width 16 height 24
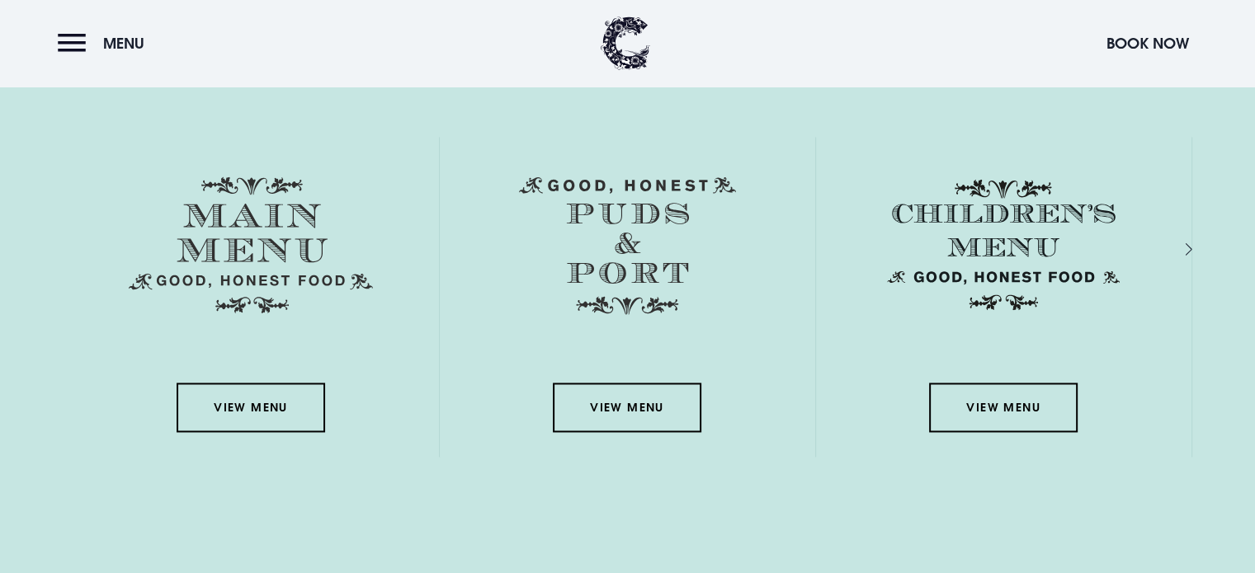
click at [65, 245] on div "View Menu" at bounding box center [251, 297] width 375 height 320
click at [1180, 244] on div "View Menu" at bounding box center [1003, 297] width 375 height 320
click at [1192, 244] on div "Menus View Menu View Menu View Menu View Menu View Menu" at bounding box center [628, 267] width 1168 height 464
click at [1179, 243] on div "Next slide" at bounding box center [1171, 250] width 16 height 24
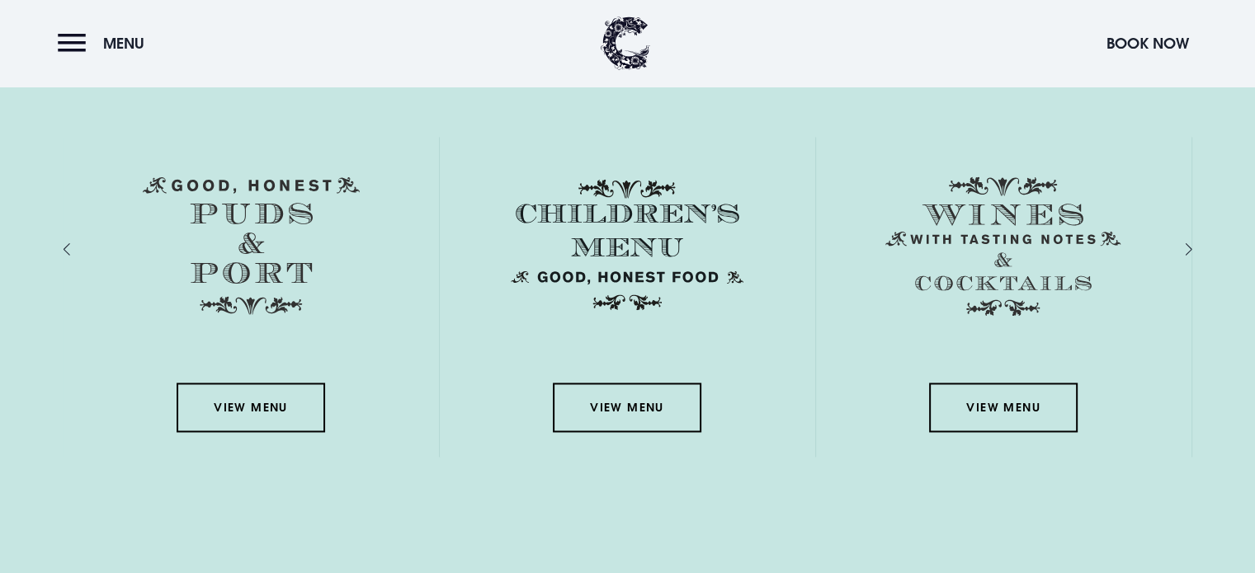
click at [59, 243] on div "Menus View Menu View Menu View Menu View Menu View Menu" at bounding box center [628, 267] width 1168 height 464
click at [76, 243] on div "Previous slide" at bounding box center [84, 250] width 16 height 24
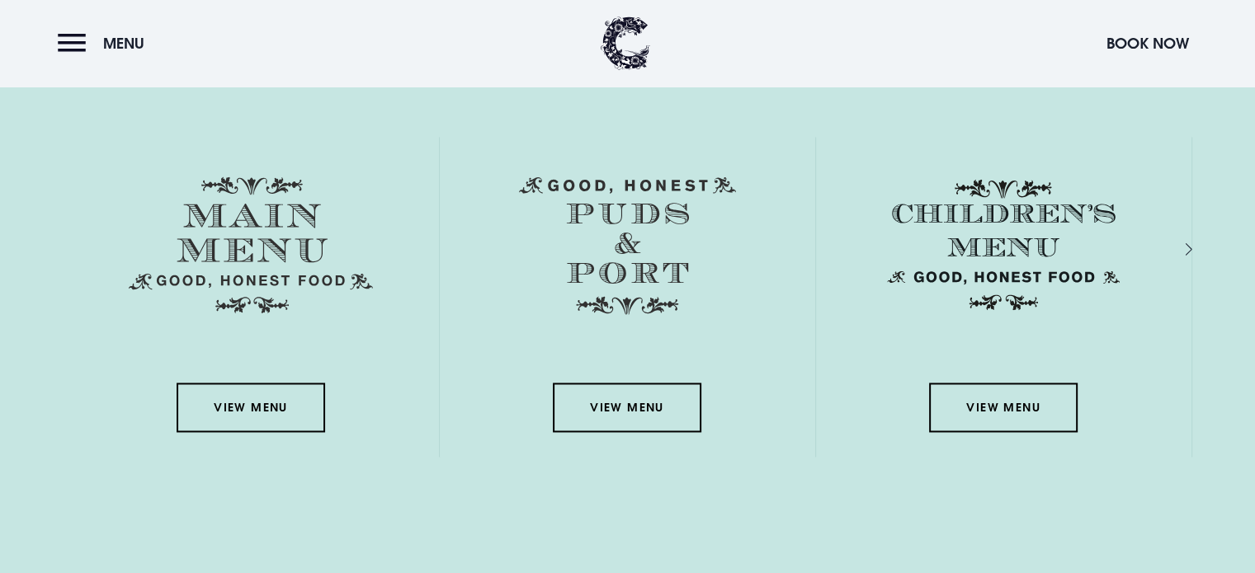
click at [1179, 245] on div "Next slide" at bounding box center [1171, 250] width 16 height 24
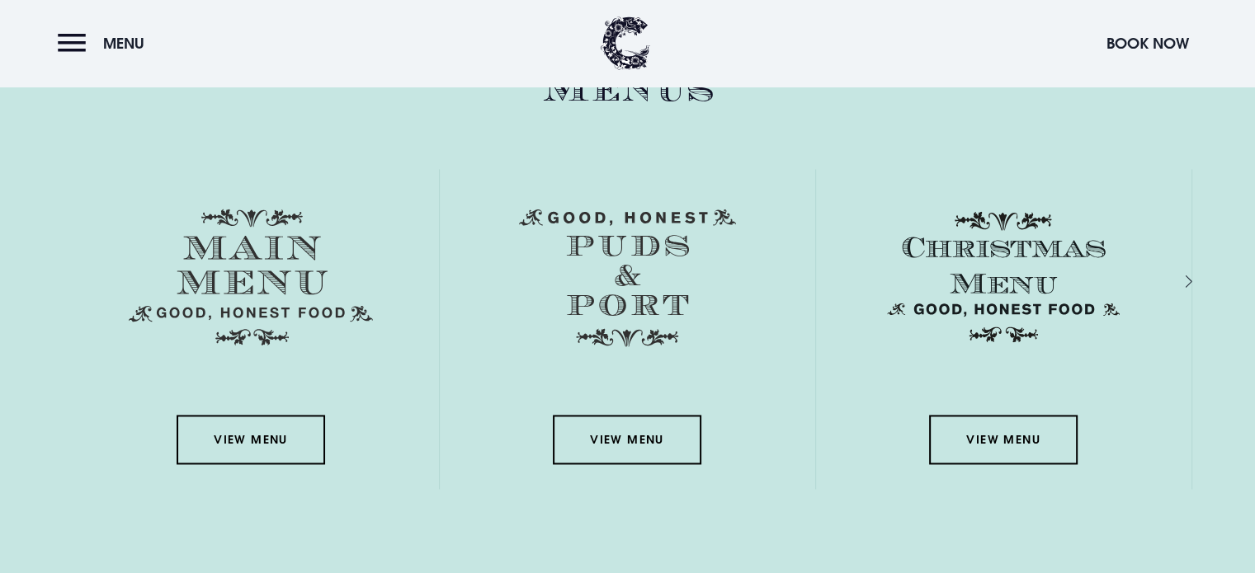
scroll to position [2392, 0]
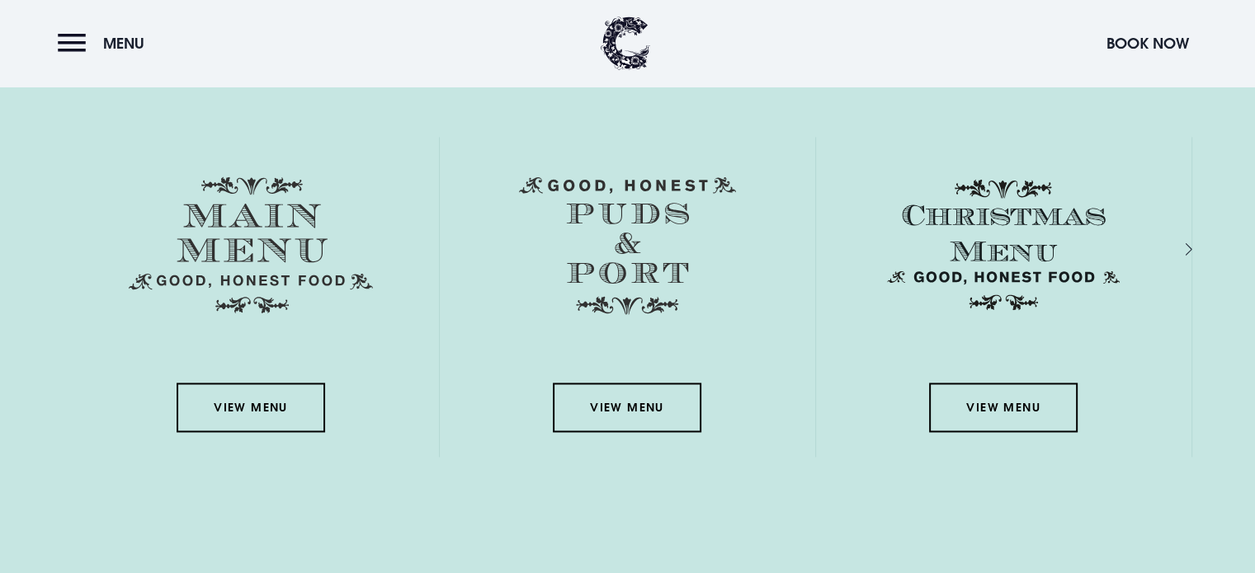
click at [1179, 243] on div "Next slide" at bounding box center [1171, 250] width 16 height 24
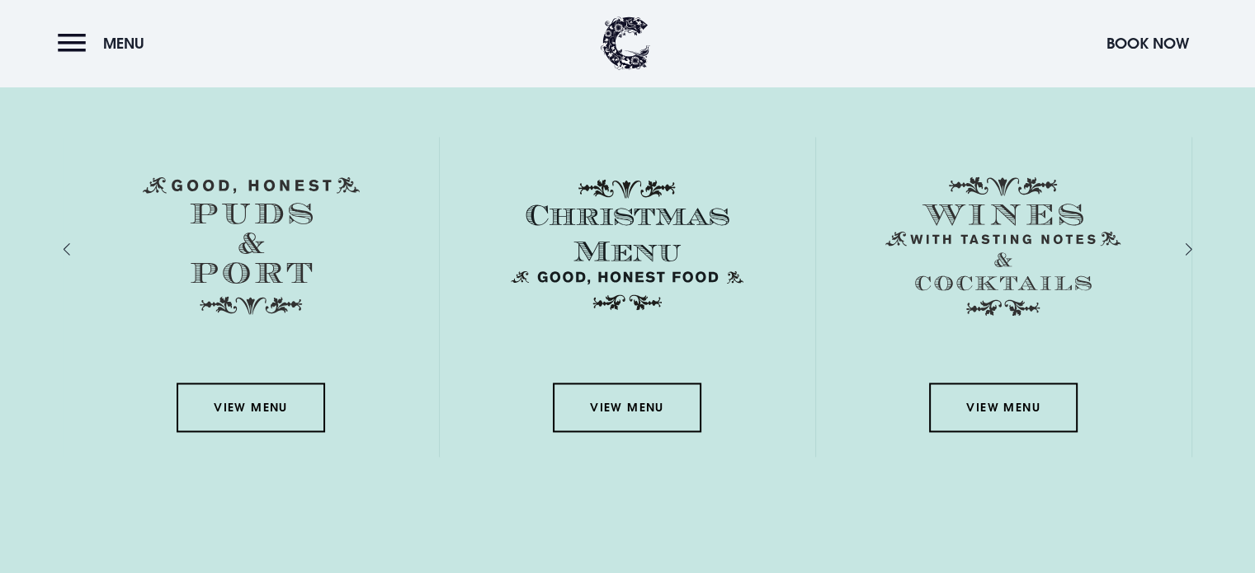
click at [1179, 242] on div "Next slide" at bounding box center [1171, 250] width 16 height 24
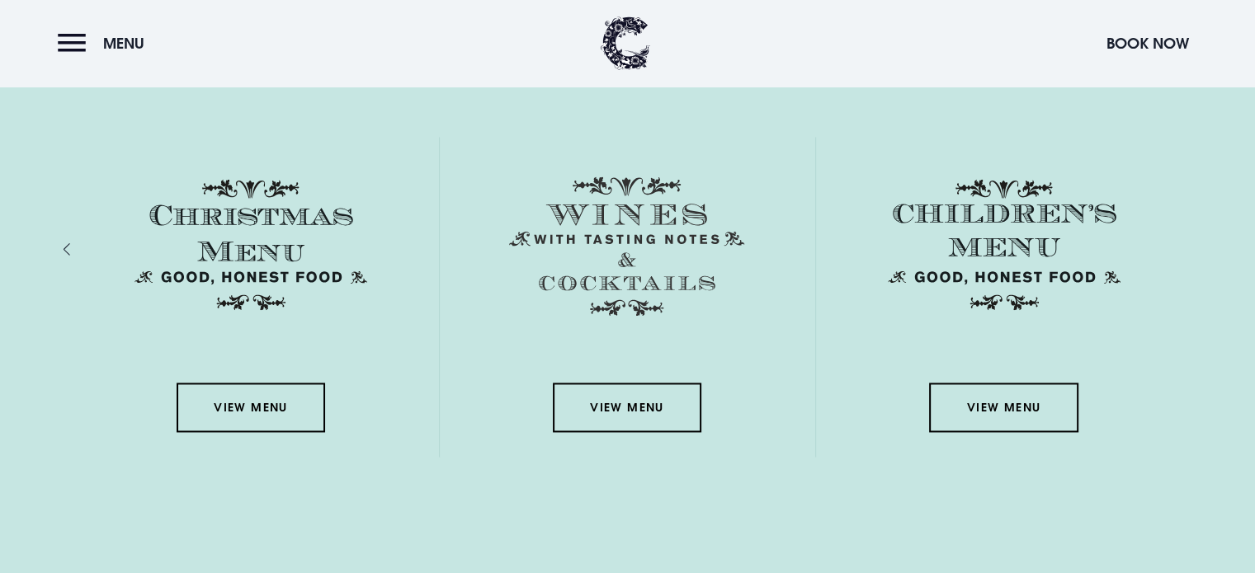
click at [76, 244] on div "Previous slide" at bounding box center [84, 250] width 16 height 24
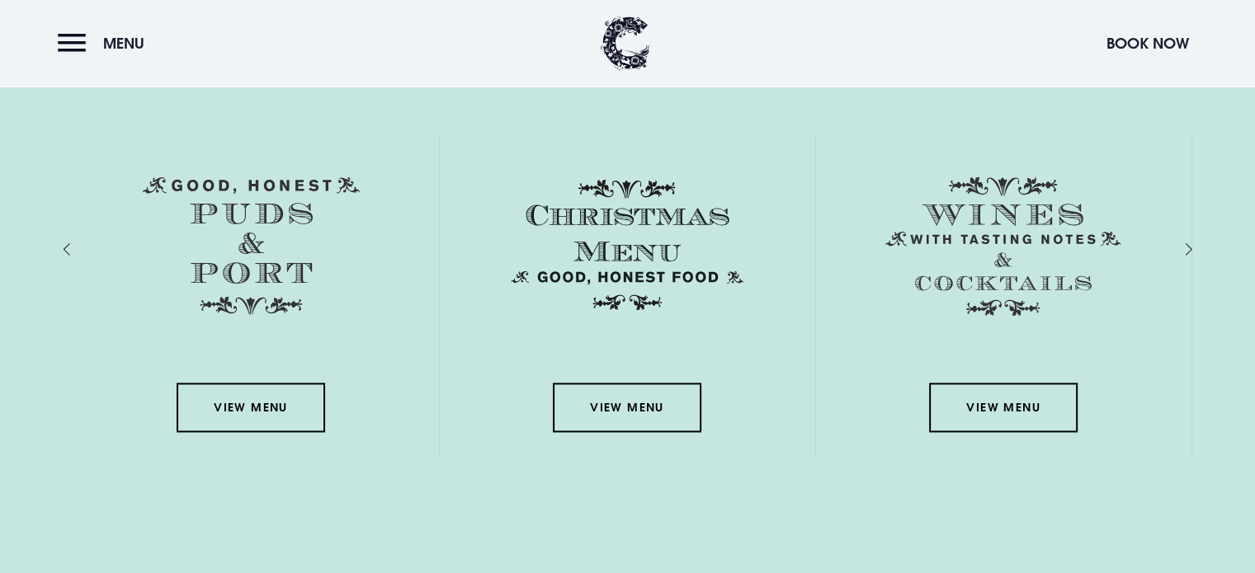
click at [76, 244] on div "Previous slide" at bounding box center [84, 250] width 16 height 24
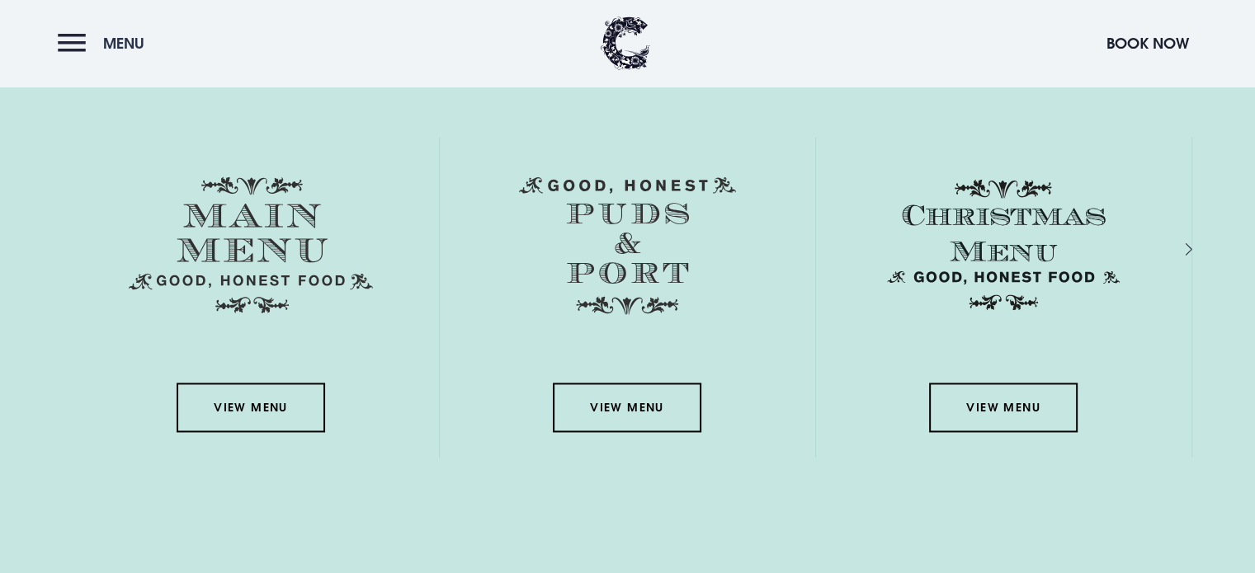
click at [66, 43] on button "Menu" at bounding box center [105, 43] width 95 height 35
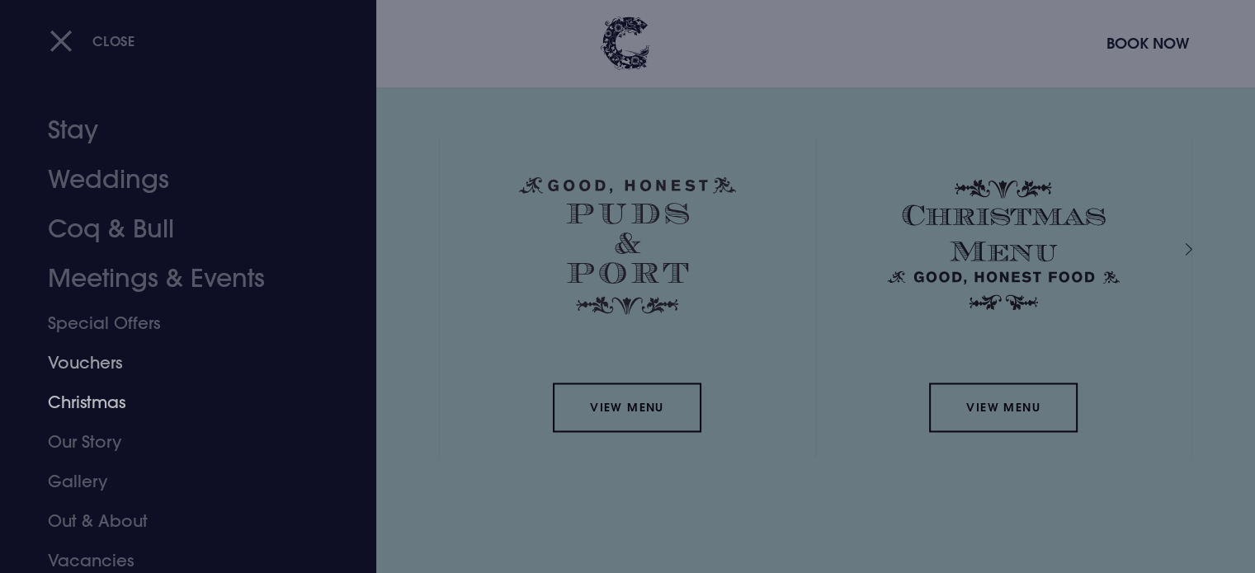
click at [66, 394] on link "Christmas" at bounding box center [178, 403] width 261 height 40
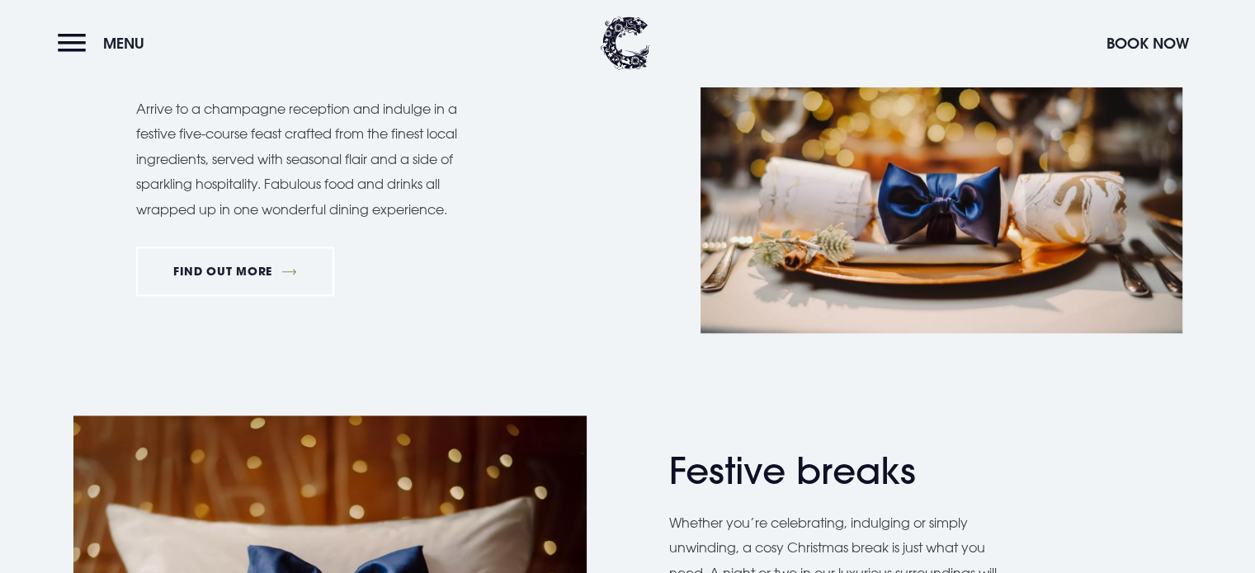
scroll to position [1732, 0]
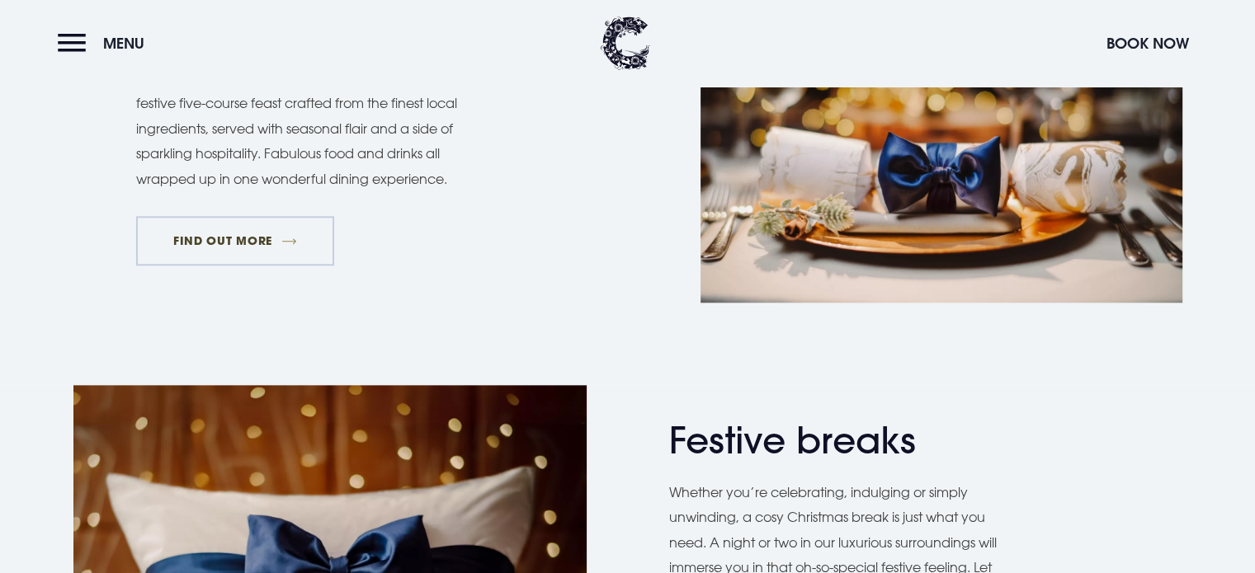
click at [250, 242] on link "FIND OUT MORE" at bounding box center [235, 240] width 199 height 49
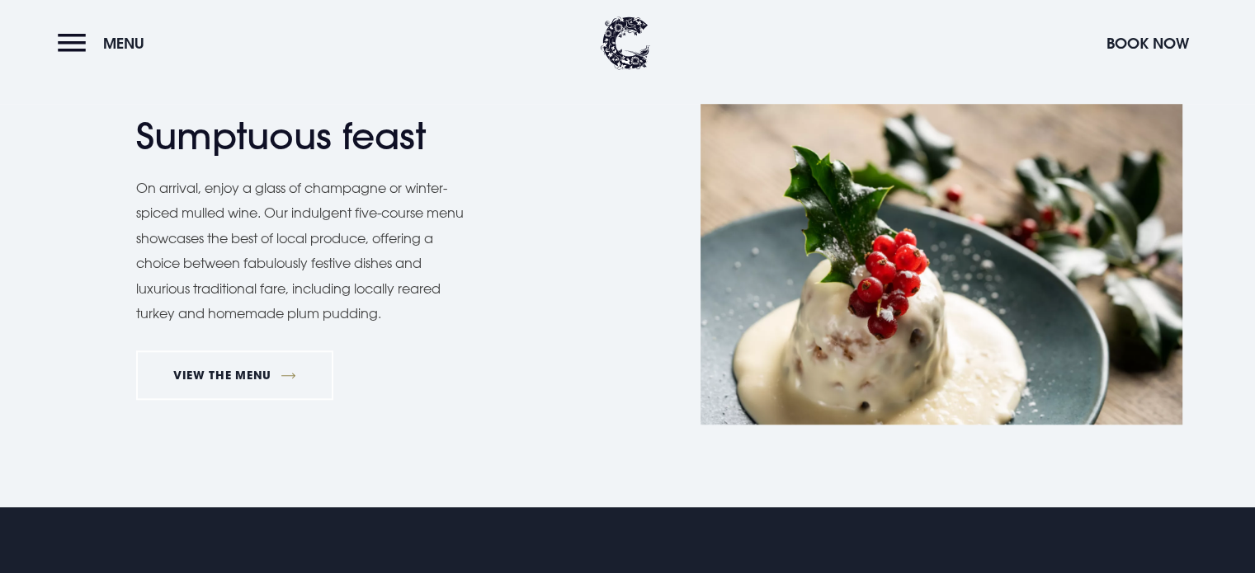
scroll to position [1485, 0]
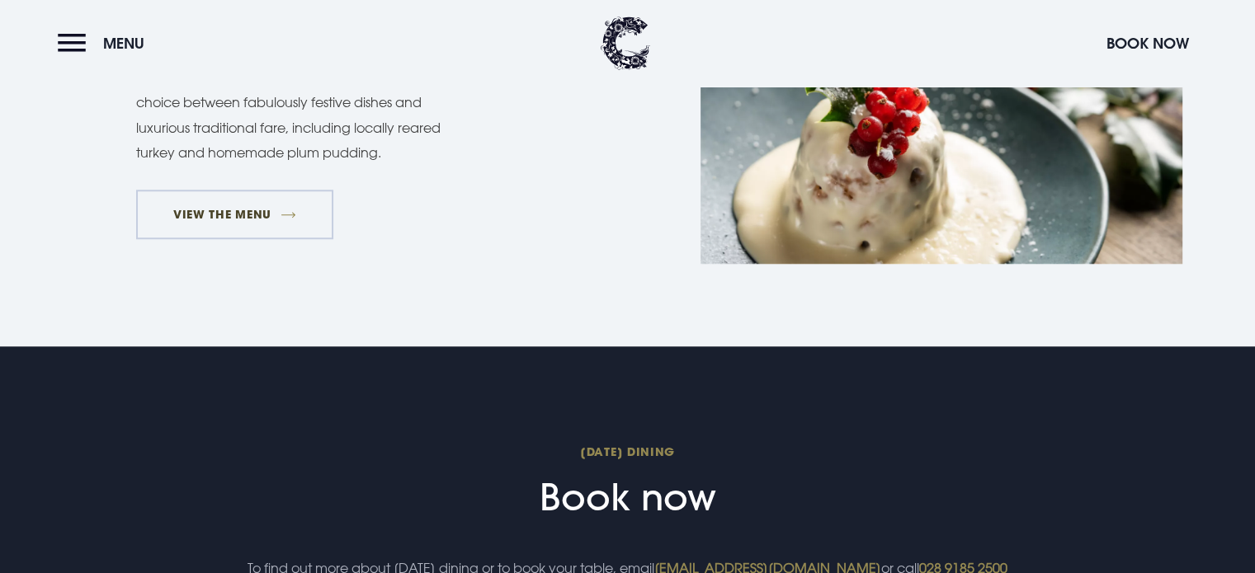
click at [215, 200] on link "VIEW THE MENU" at bounding box center [235, 214] width 198 height 49
